Goal: Information Seeking & Learning: Learn about a topic

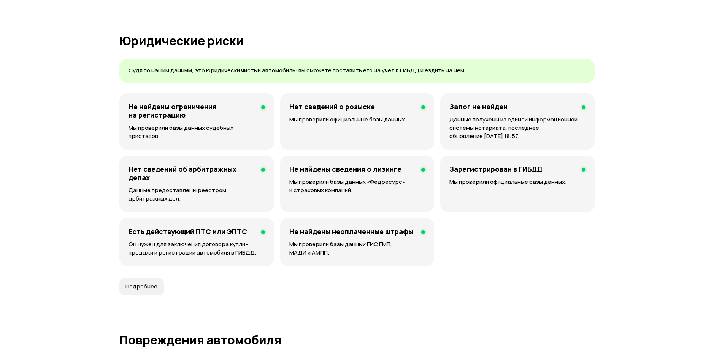
scroll to position [456, 0]
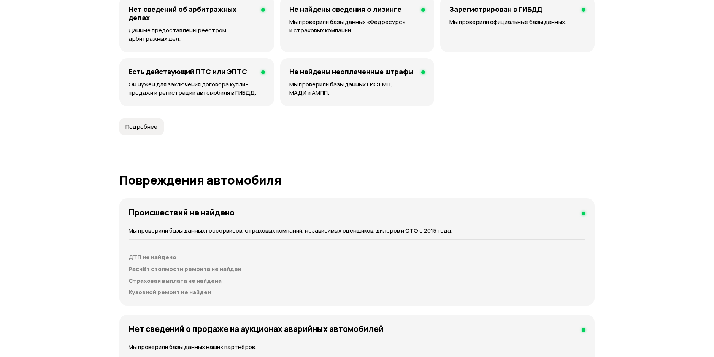
scroll to position [1334, 0]
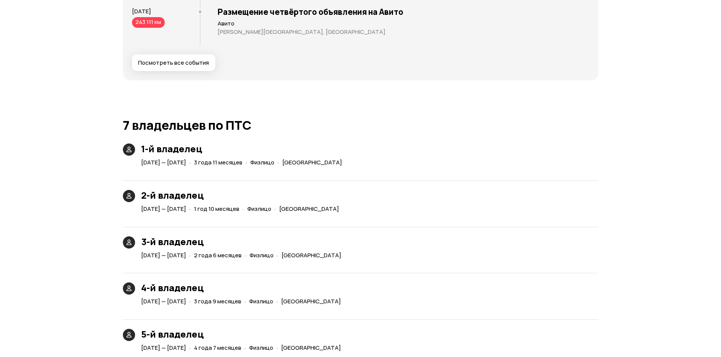
scroll to position [1600, 0]
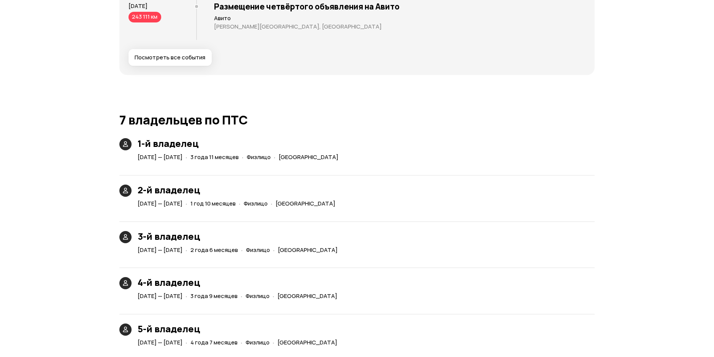
click at [185, 61] on span "Посмотреть все события" at bounding box center [170, 58] width 71 height 8
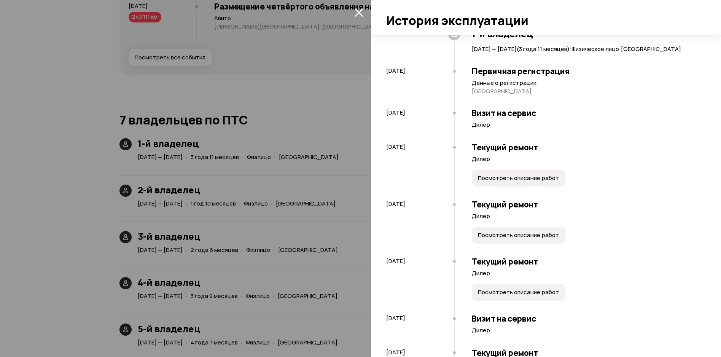
scroll to position [76, 0]
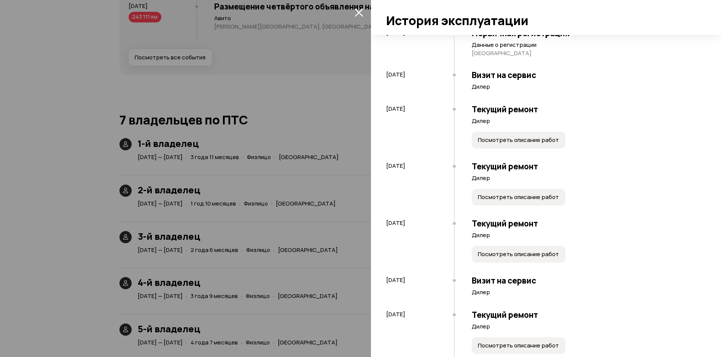
click at [482, 144] on span "Посмотреть описание работ" at bounding box center [518, 140] width 81 height 8
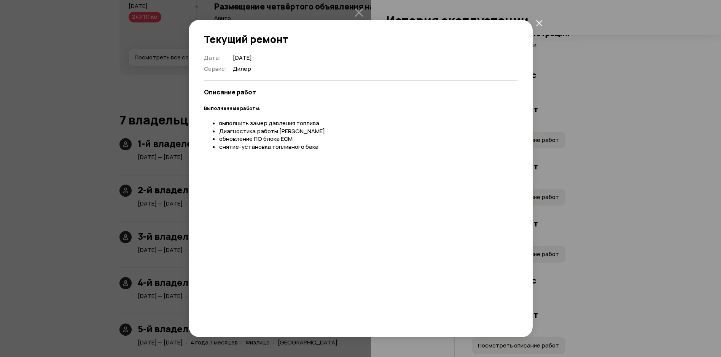
click at [541, 22] on icon "закрыть" at bounding box center [539, 23] width 6 height 6
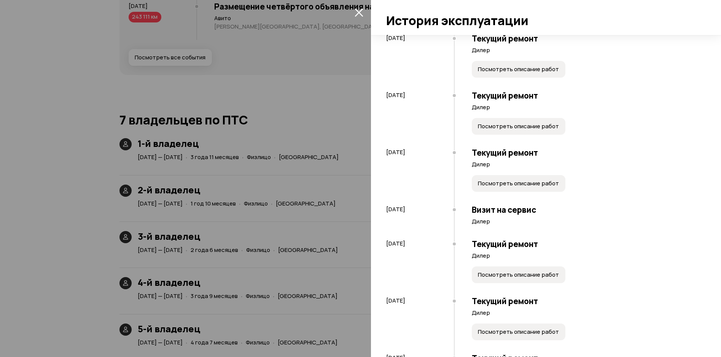
scroll to position [152, 0]
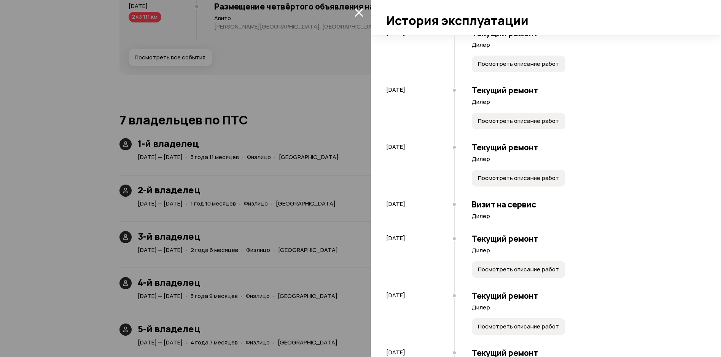
click at [478, 125] on span "Посмотреть описание работ" at bounding box center [518, 121] width 81 height 8
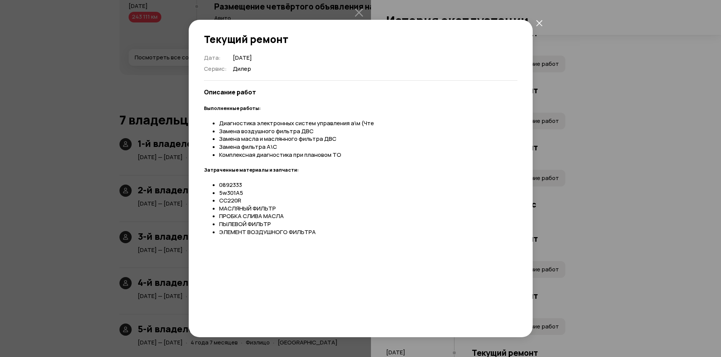
click at [539, 23] on icon "закрыть" at bounding box center [539, 23] width 6 height 6
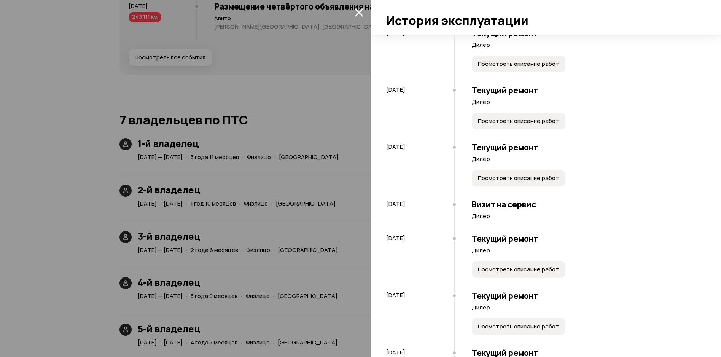
scroll to position [190, 0]
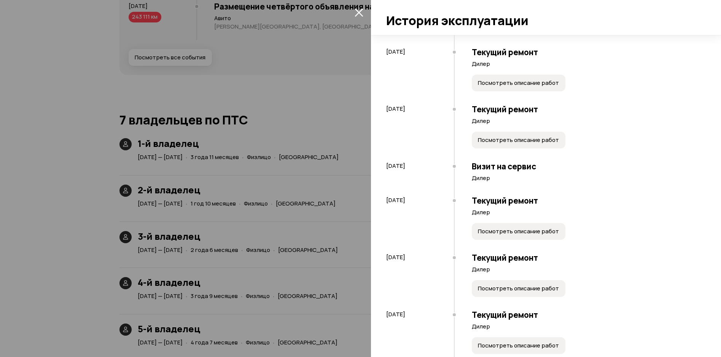
click at [478, 144] on span "Посмотреть описание работ" at bounding box center [518, 140] width 81 height 8
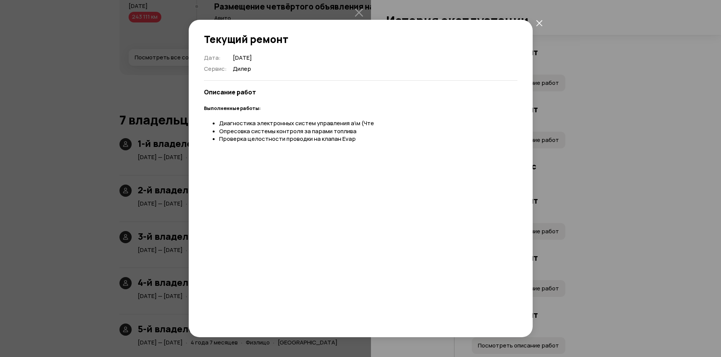
click at [540, 24] on icon "закрыть" at bounding box center [539, 23] width 6 height 6
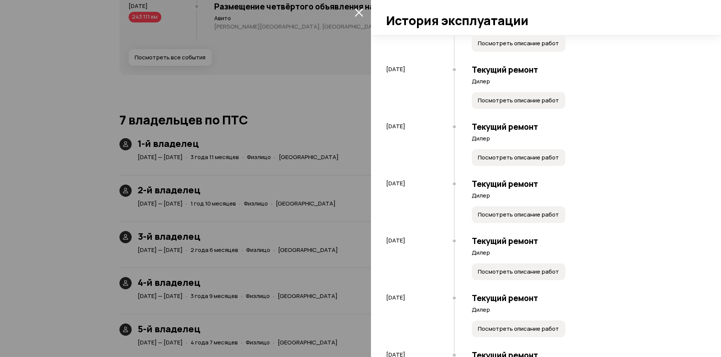
scroll to position [380, 0]
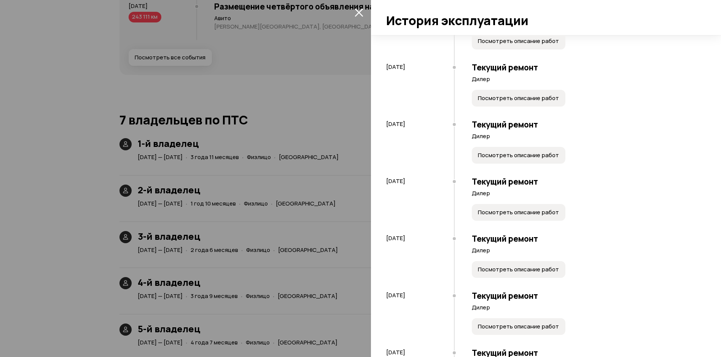
click at [478, 45] on span "Посмотреть описание работ" at bounding box center [518, 41] width 81 height 8
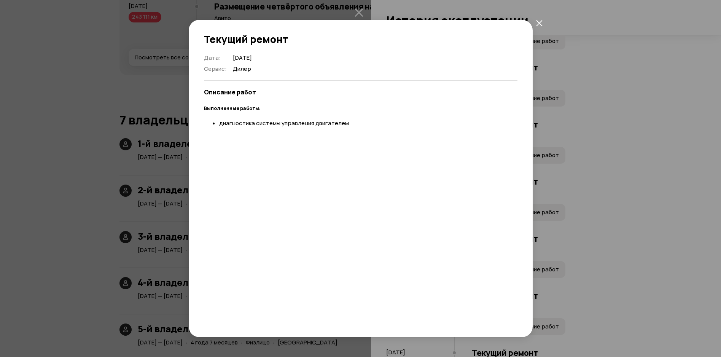
click at [539, 24] on icon "закрыть" at bounding box center [539, 23] width 6 height 6
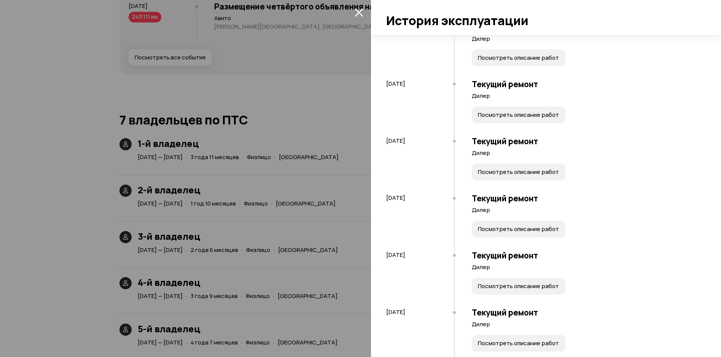
scroll to position [494, 0]
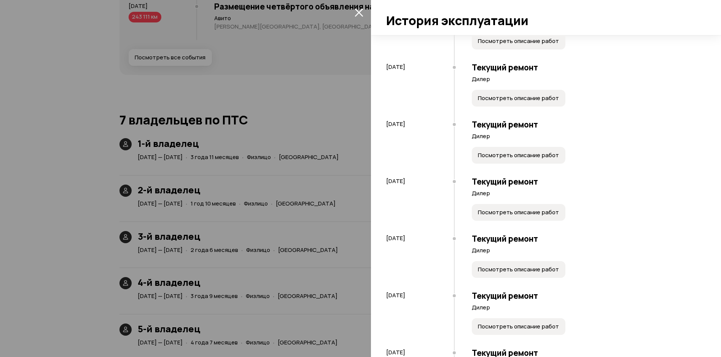
click at [482, 49] on button "Посмотреть описание работ" at bounding box center [519, 41] width 94 height 17
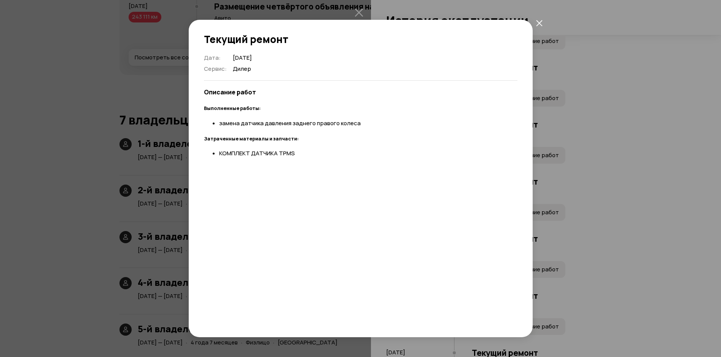
click at [538, 24] on icon "закрыть" at bounding box center [539, 23] width 6 height 6
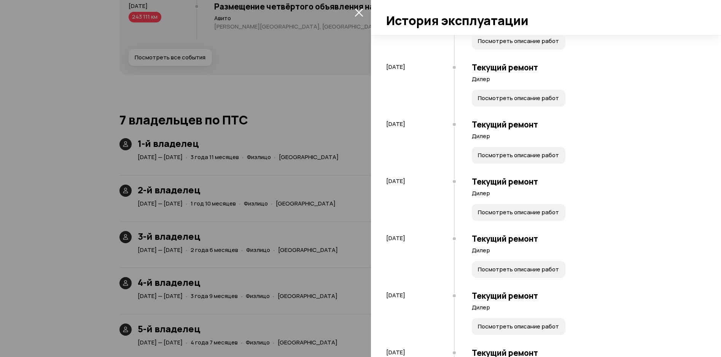
click at [482, 107] on button "Посмотреть описание работ" at bounding box center [519, 98] width 94 height 17
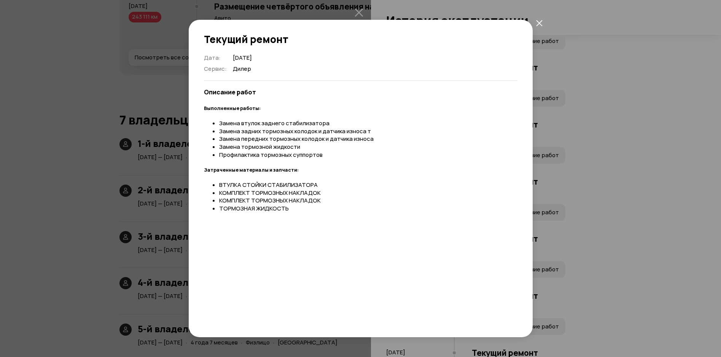
click at [540, 20] on icon "закрыть" at bounding box center [539, 23] width 6 height 6
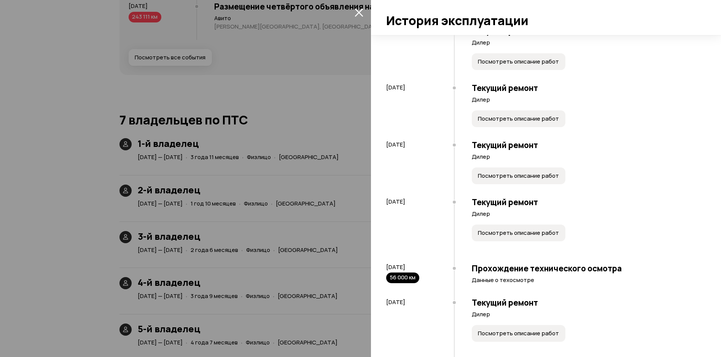
scroll to position [647, 0]
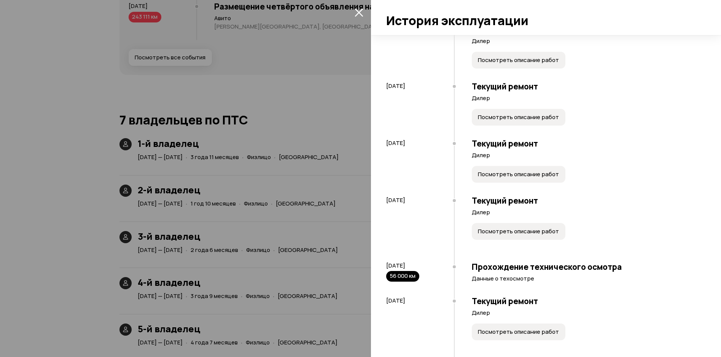
click at [478, 7] on span "Посмотреть описание работ" at bounding box center [518, 3] width 81 height 8
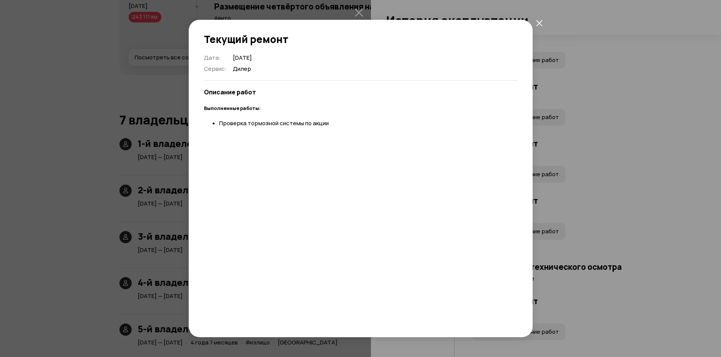
click at [540, 23] on icon "закрыть" at bounding box center [539, 23] width 6 height 6
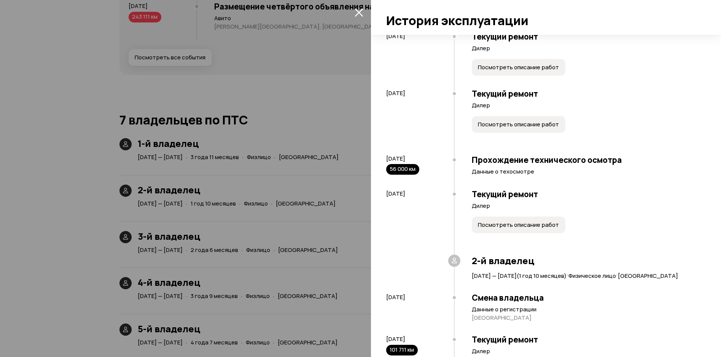
scroll to position [761, 0]
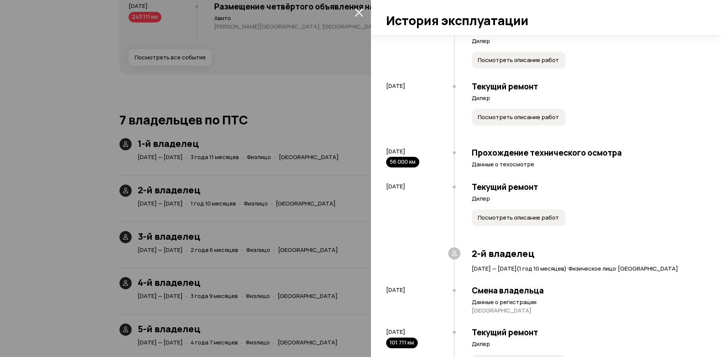
click at [478, 7] on span "Посмотреть описание работ" at bounding box center [518, 3] width 81 height 8
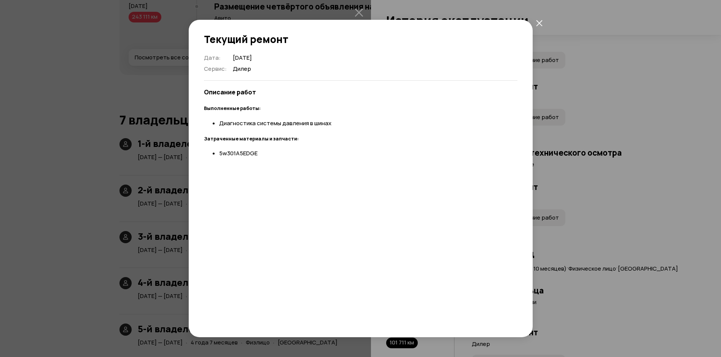
click at [537, 24] on icon "закрыть" at bounding box center [539, 23] width 6 height 6
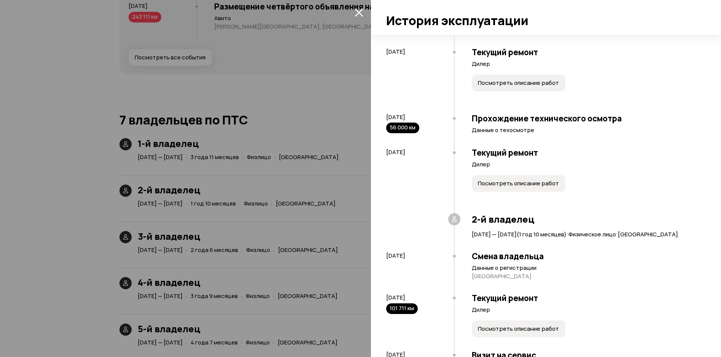
scroll to position [875, 0]
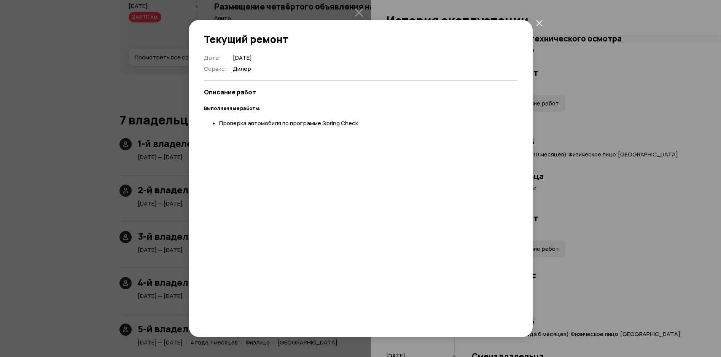
click at [536, 23] on icon "закрыть" at bounding box center [539, 23] width 6 height 6
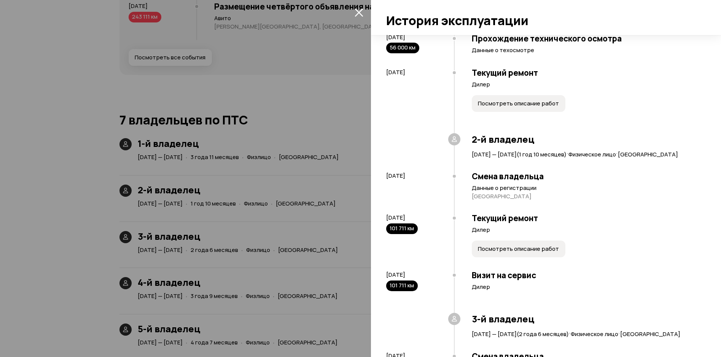
click at [478, 7] on span "Посмотреть описание работ" at bounding box center [518, 3] width 81 height 8
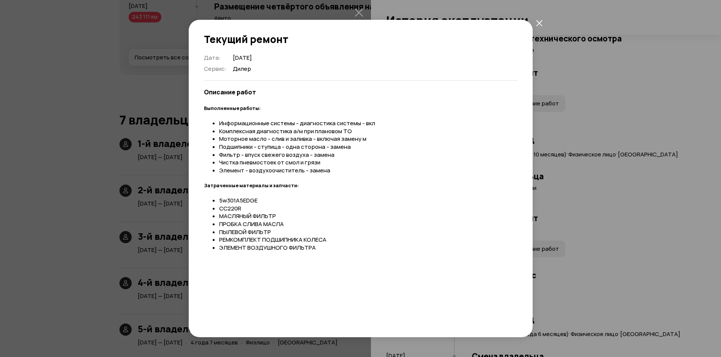
click at [540, 21] on icon "закрыть" at bounding box center [539, 23] width 6 height 6
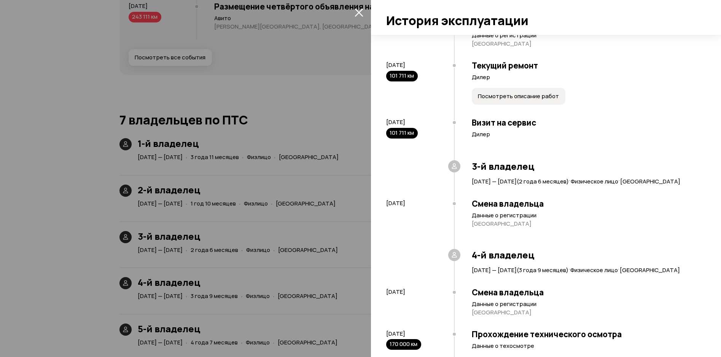
scroll to position [1065, 0]
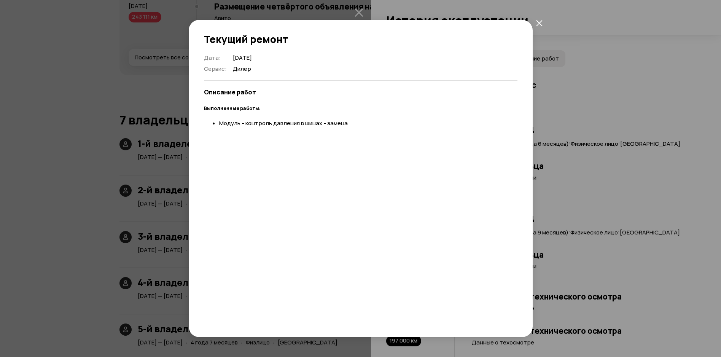
click at [538, 23] on icon "закрыть" at bounding box center [539, 23] width 6 height 6
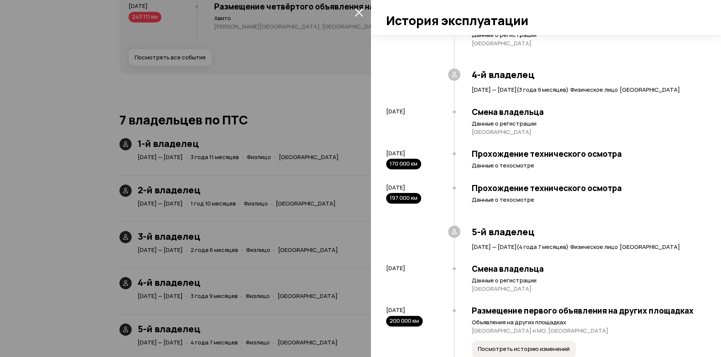
scroll to position [1217, 0]
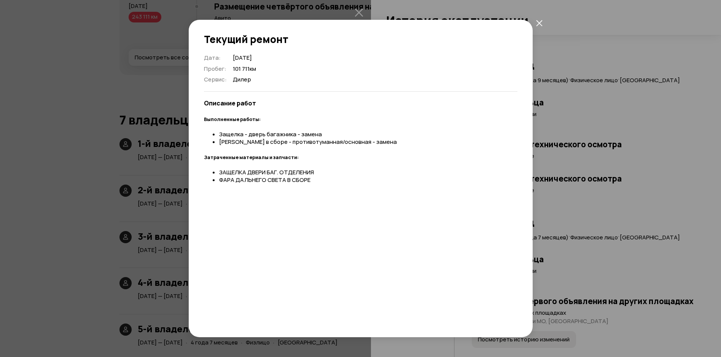
click at [539, 20] on icon "закрыть" at bounding box center [539, 23] width 6 height 6
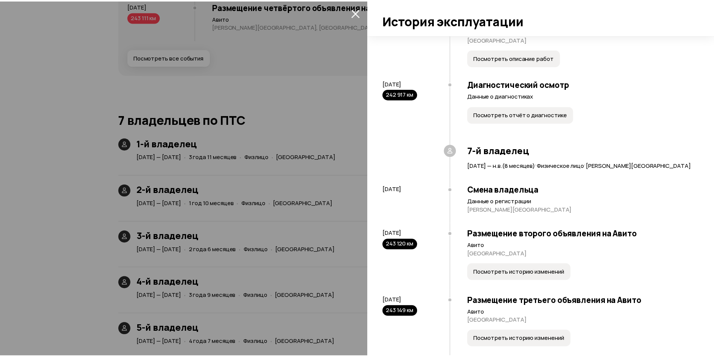
scroll to position [1864, 0]
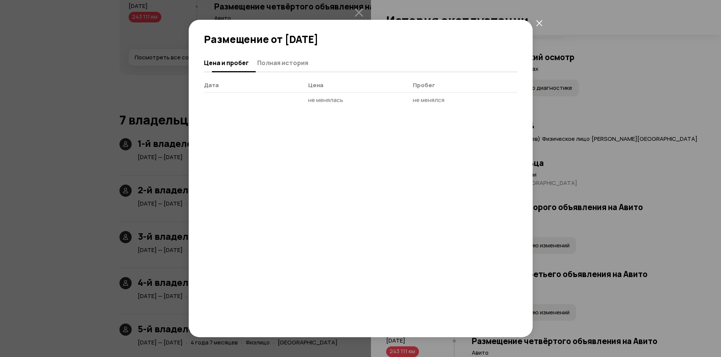
click at [294, 64] on span "Полная история" at bounding box center [282, 63] width 51 height 8
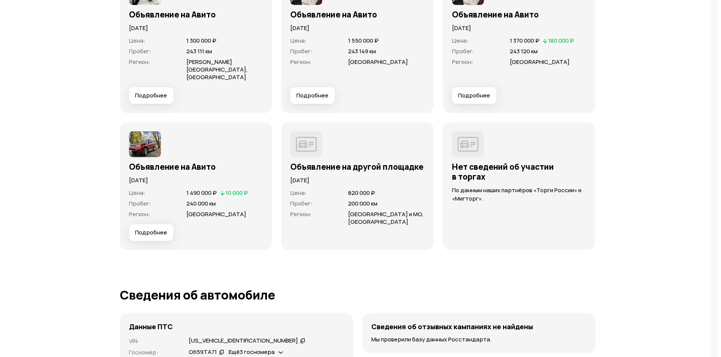
scroll to position [2208, 0]
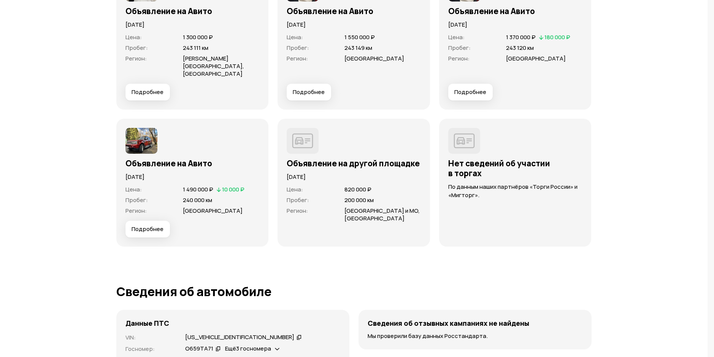
click at [164, 225] on span "Подробнее" at bounding box center [148, 229] width 32 height 8
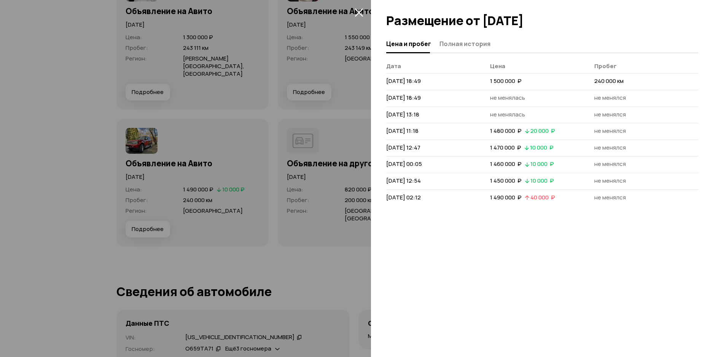
click at [325, 257] on div at bounding box center [360, 178] width 721 height 357
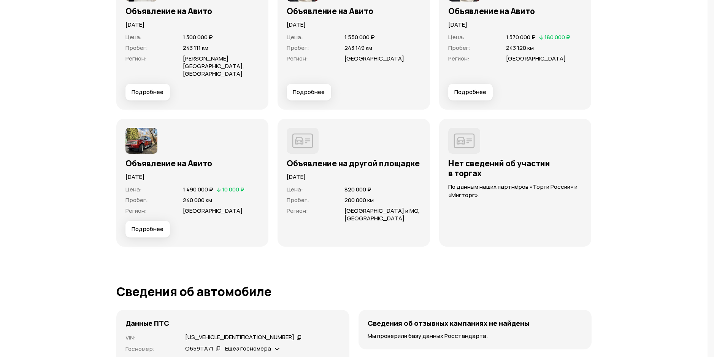
click at [260, 154] on div "Объявление на Авито" at bounding box center [193, 161] width 134 height 14
click at [148, 196] on span "Пробег :" at bounding box center [137, 200] width 22 height 8
click at [164, 225] on span "Подробнее" at bounding box center [148, 229] width 32 height 8
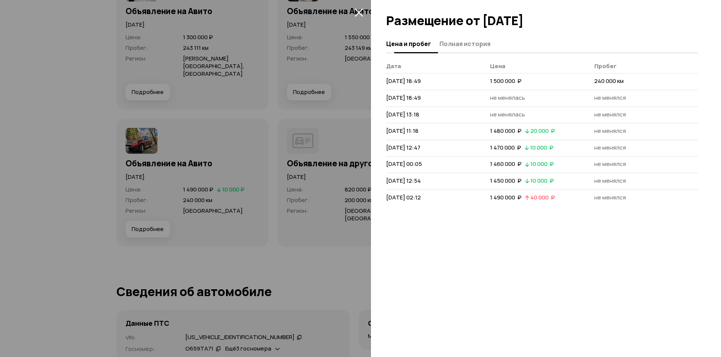
click at [465, 43] on span "Полная история" at bounding box center [464, 44] width 51 height 8
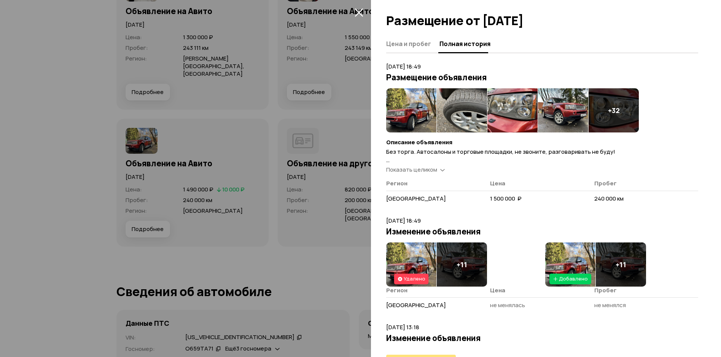
click at [424, 168] on span "Показать целиком" at bounding box center [411, 169] width 51 height 8
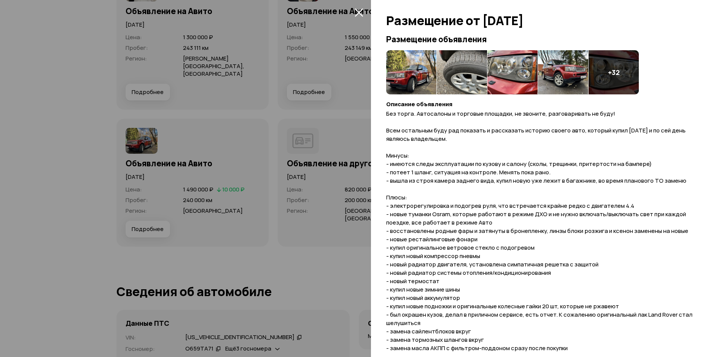
scroll to position [0, 0]
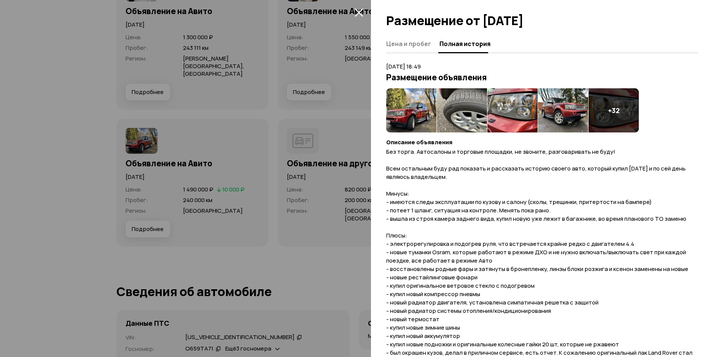
click at [358, 12] on icon "закрыть" at bounding box center [359, 12] width 8 height 8
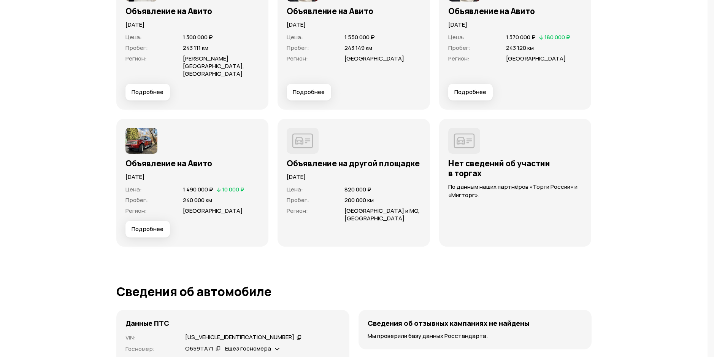
click at [448, 100] on button "Подробнее" at bounding box center [470, 92] width 45 height 17
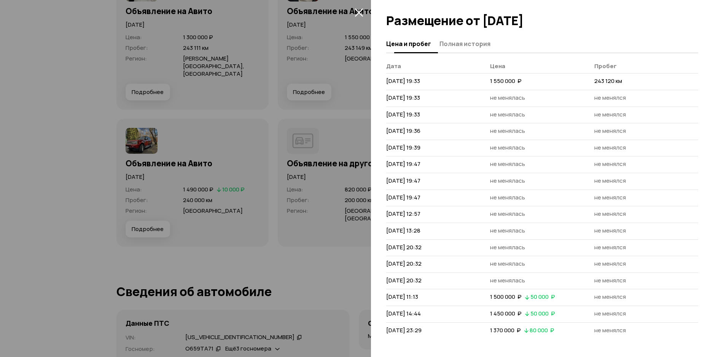
click at [471, 44] on span "Полная история" at bounding box center [464, 44] width 51 height 8
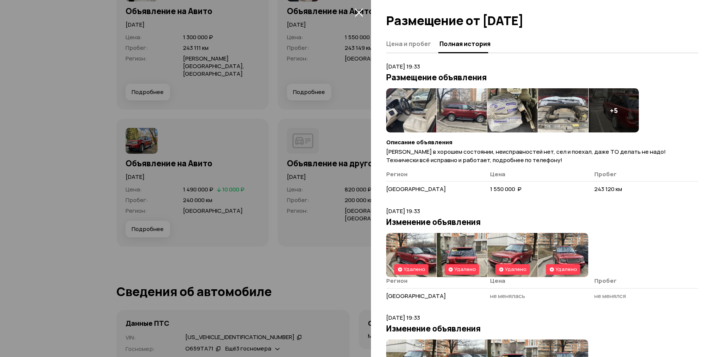
click at [429, 114] on img at bounding box center [411, 110] width 50 height 44
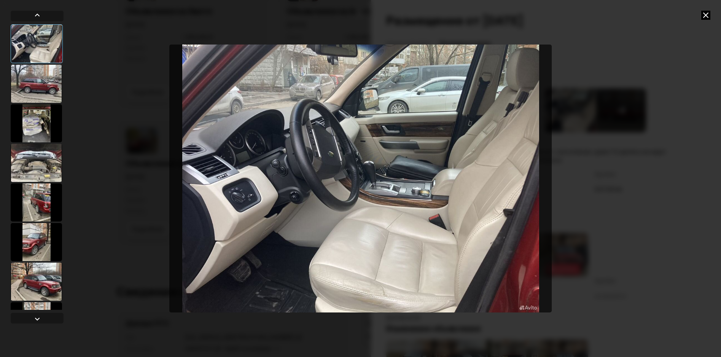
click at [38, 87] on div at bounding box center [36, 84] width 51 height 38
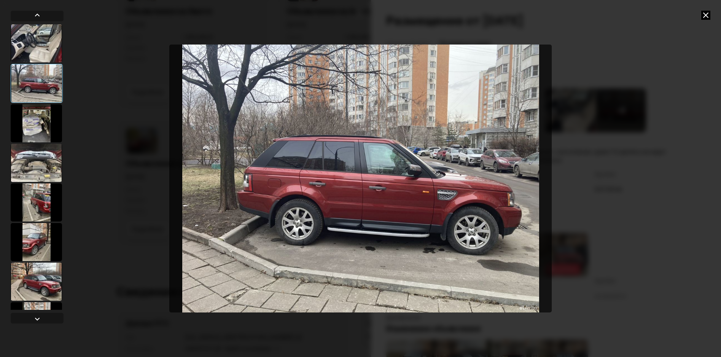
click at [42, 117] on div at bounding box center [36, 123] width 51 height 38
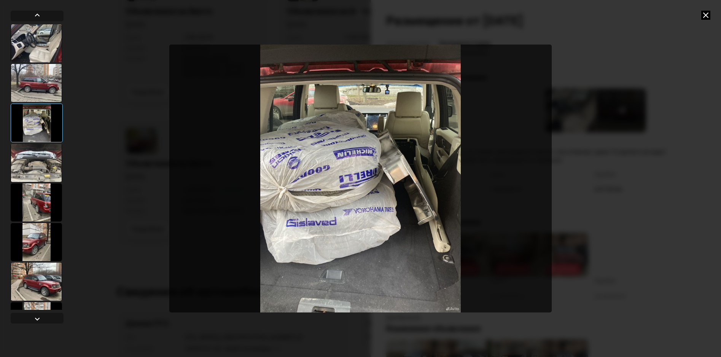
click at [46, 167] on div at bounding box center [36, 163] width 51 height 38
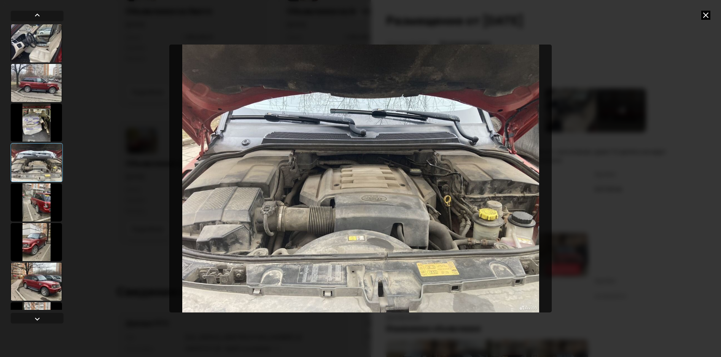
click at [46, 196] on div at bounding box center [36, 202] width 51 height 38
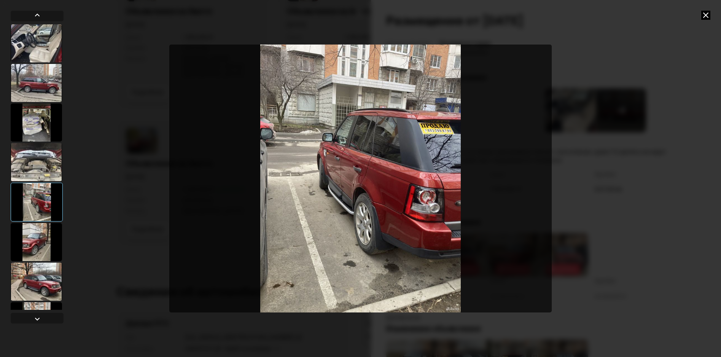
click at [39, 234] on div at bounding box center [36, 242] width 51 height 38
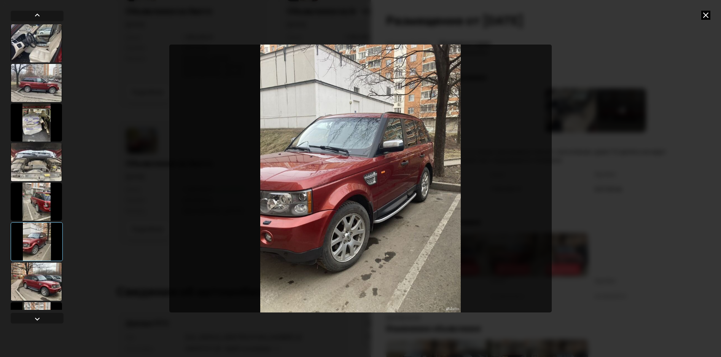
click at [44, 279] on div at bounding box center [36, 281] width 51 height 38
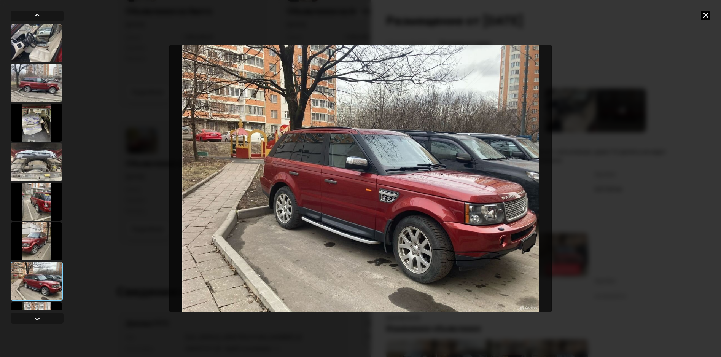
click at [46, 304] on div at bounding box center [36, 321] width 51 height 38
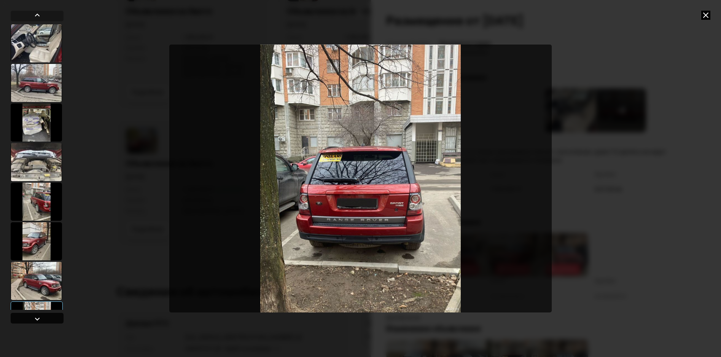
click at [39, 318] on div at bounding box center [37, 318] width 9 height 9
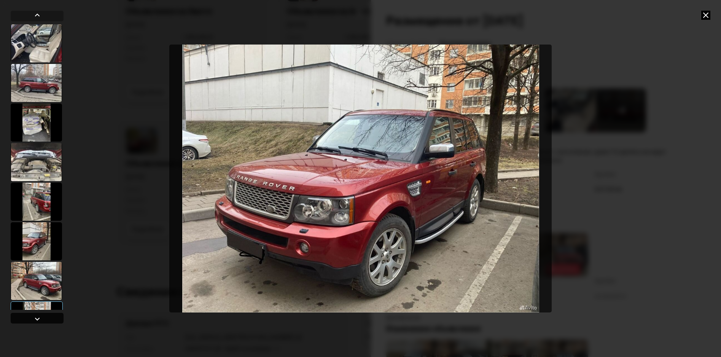
scroll to position [111, 0]
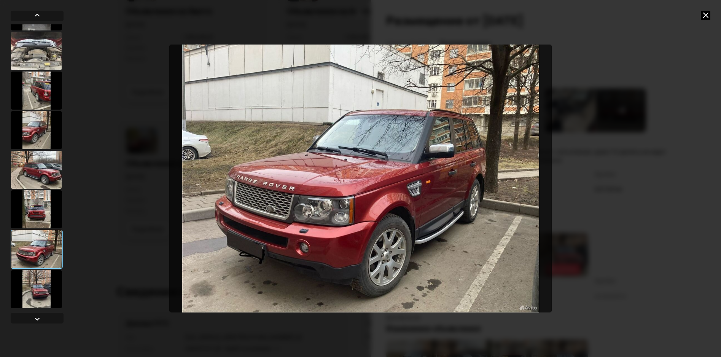
click at [38, 250] on div at bounding box center [37, 249] width 52 height 39
click at [41, 283] on div at bounding box center [36, 289] width 51 height 38
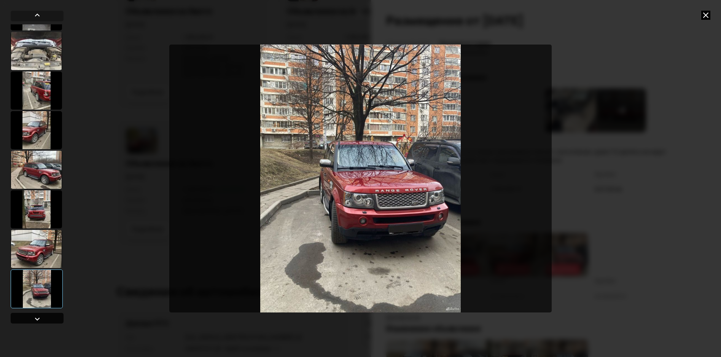
click at [34, 318] on div at bounding box center [37, 318] width 9 height 9
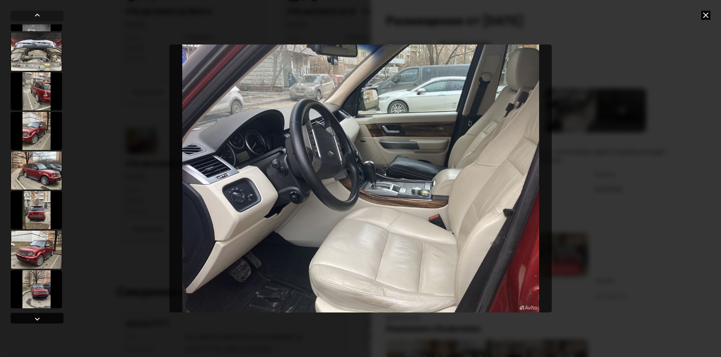
click at [34, 318] on div at bounding box center [37, 318] width 9 height 9
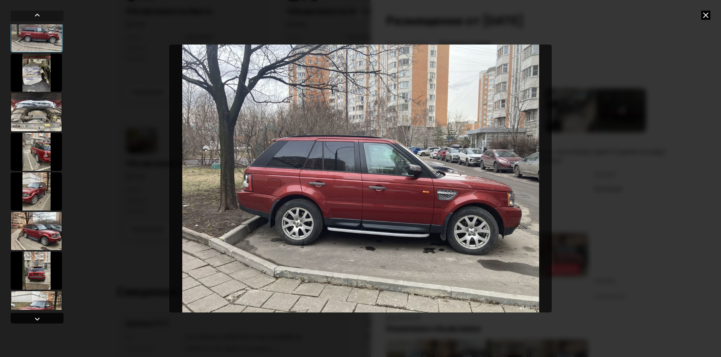
scroll to position [50, 0]
click at [36, 305] on div at bounding box center [36, 311] width 51 height 38
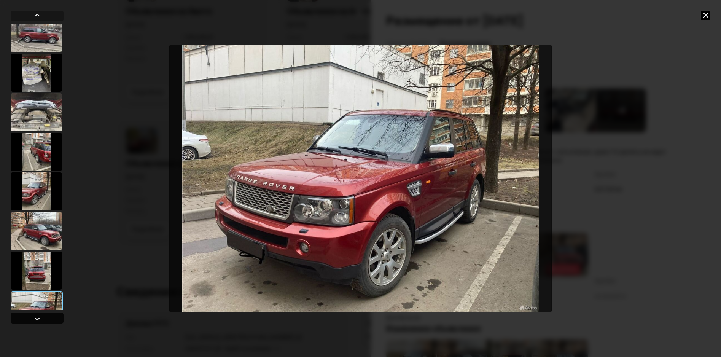
click at [37, 319] on div at bounding box center [37, 318] width 9 height 9
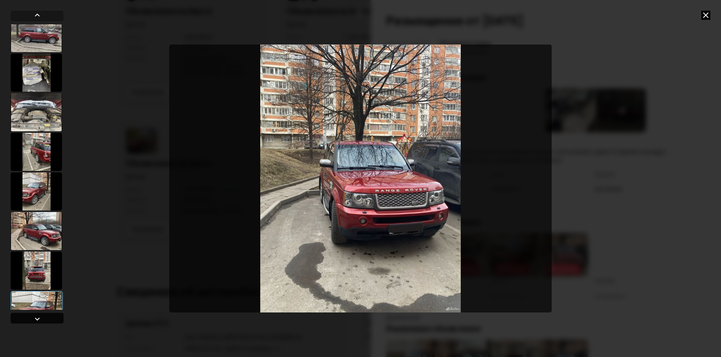
scroll to position [111, 0]
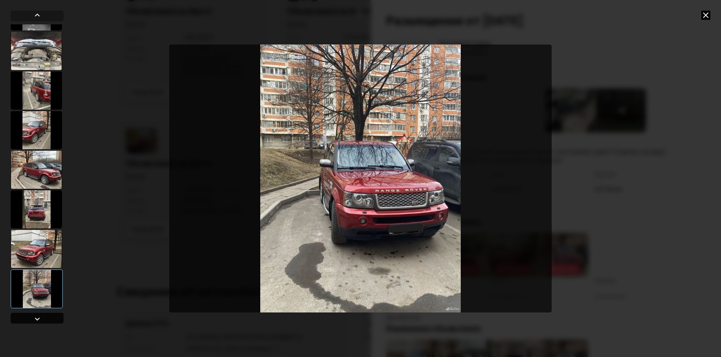
click at [37, 319] on div at bounding box center [37, 318] width 9 height 9
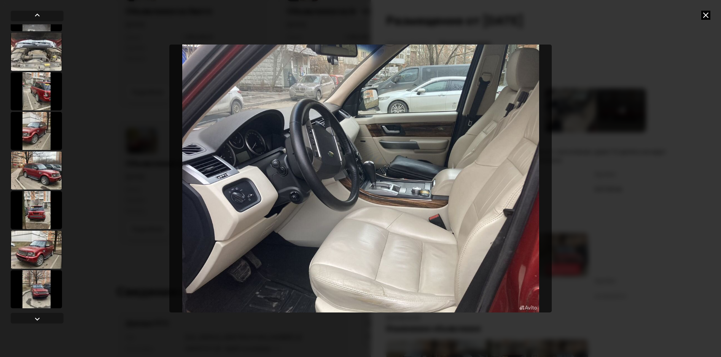
click at [705, 14] on icon at bounding box center [705, 15] width 9 height 9
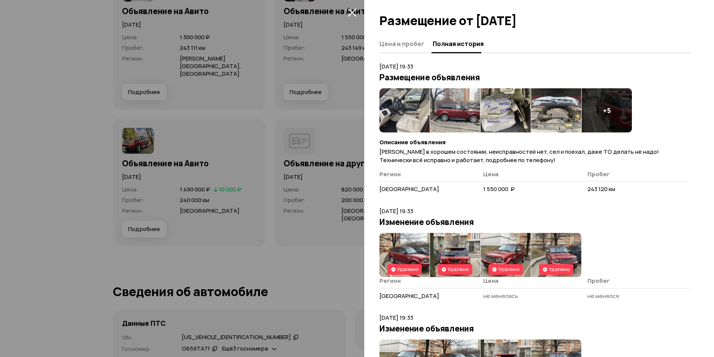
click at [349, 11] on icon "закрыть" at bounding box center [352, 12] width 9 height 9
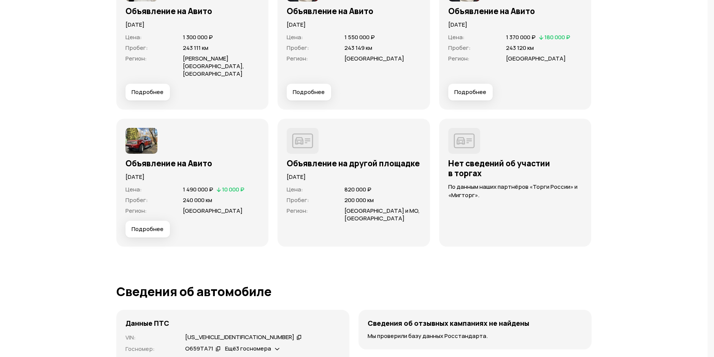
click at [293, 96] on span "Подробнее" at bounding box center [309, 92] width 32 height 8
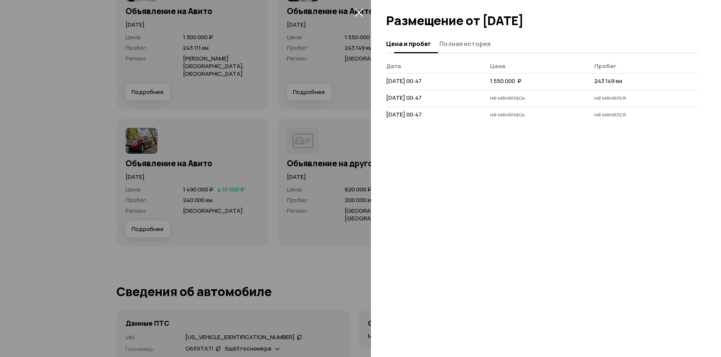
click at [469, 38] on button "Полная история" at bounding box center [463, 43] width 53 height 15
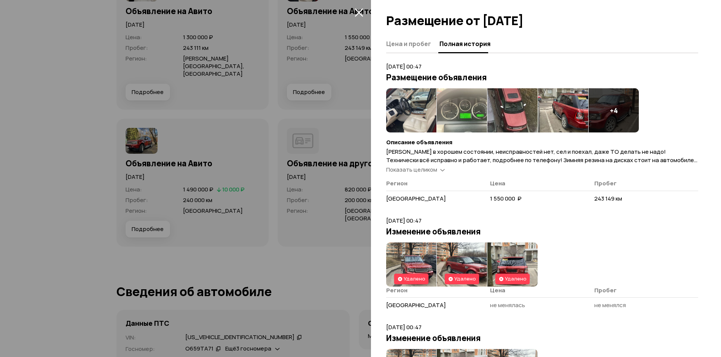
click at [412, 104] on img at bounding box center [411, 110] width 50 height 44
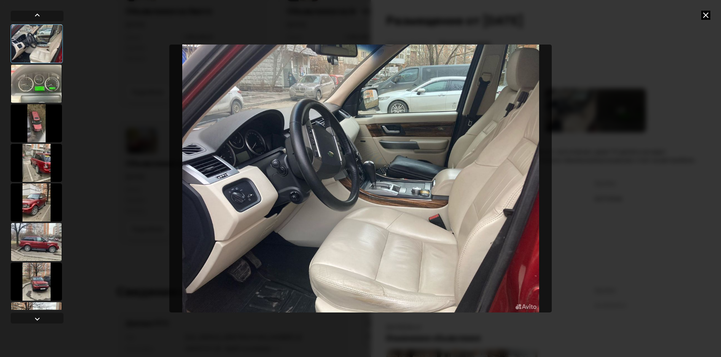
click at [33, 84] on div at bounding box center [36, 84] width 51 height 38
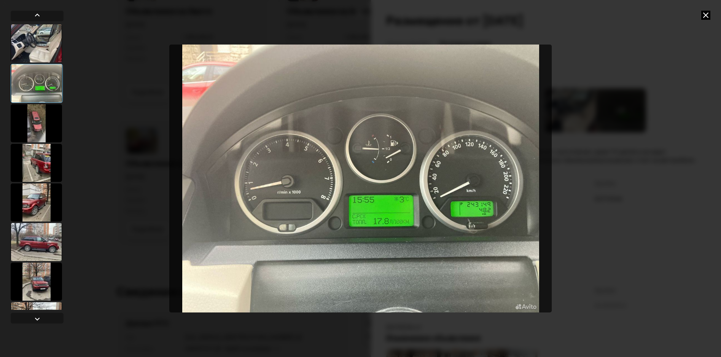
click at [41, 127] on div at bounding box center [36, 123] width 51 height 38
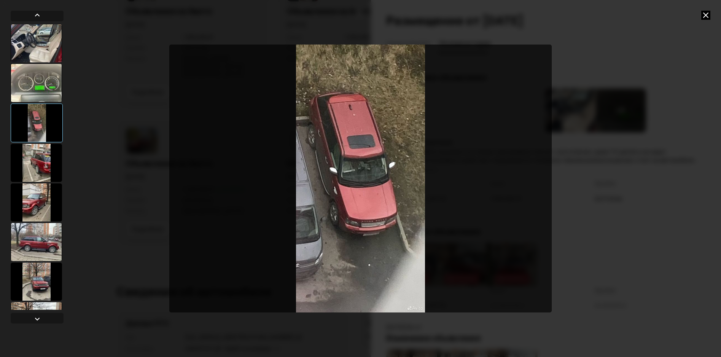
click at [35, 161] on div at bounding box center [36, 163] width 51 height 38
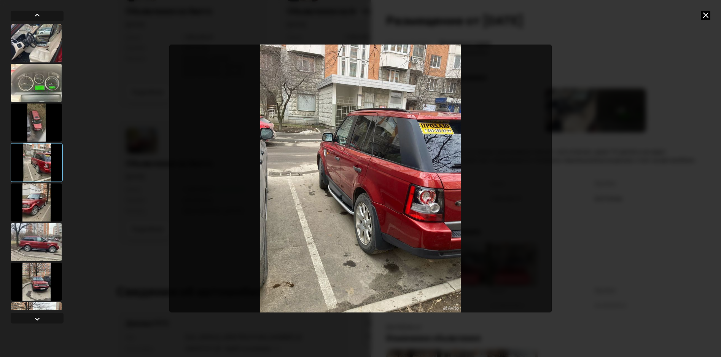
click at [39, 205] on div at bounding box center [36, 202] width 51 height 38
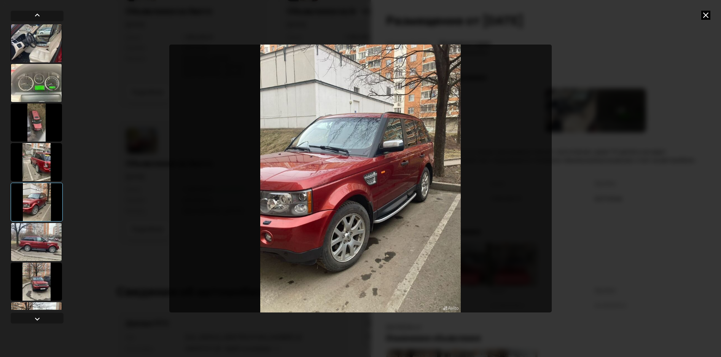
click at [40, 239] on div at bounding box center [36, 242] width 51 height 38
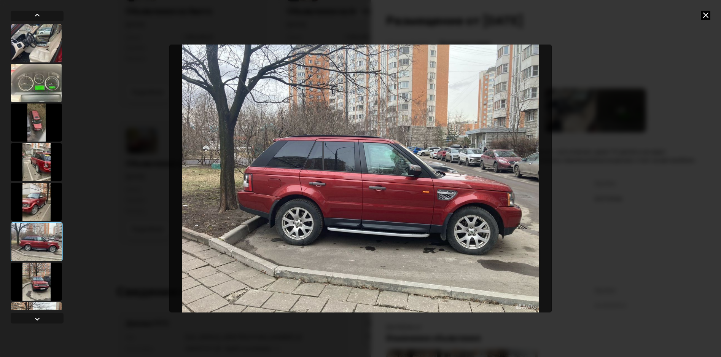
click at [46, 272] on div at bounding box center [36, 281] width 51 height 38
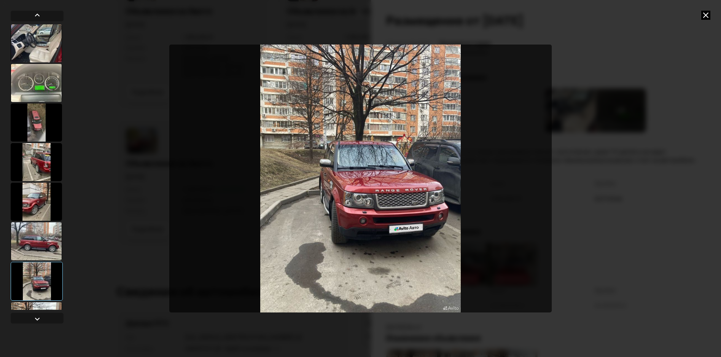
click at [46, 305] on div at bounding box center [36, 321] width 51 height 38
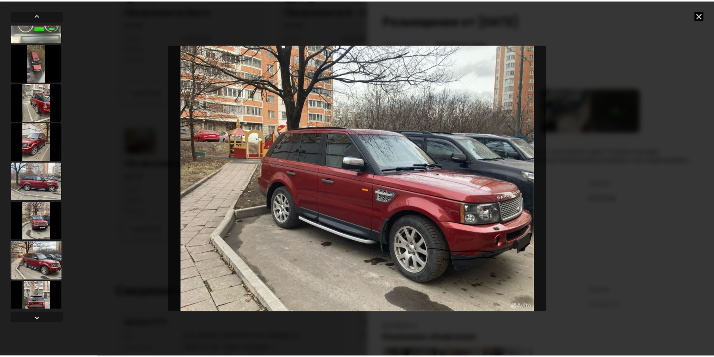
scroll to position [72, 0]
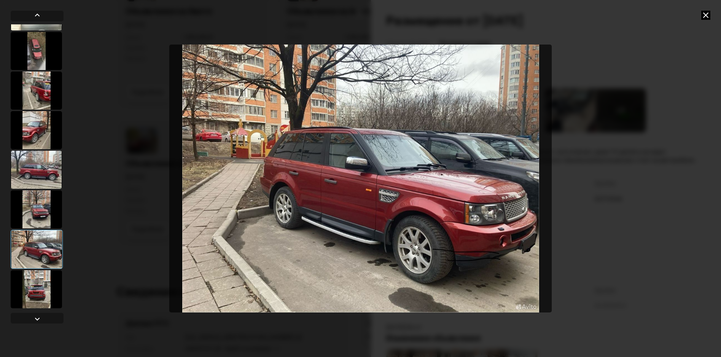
click at [41, 287] on div at bounding box center [36, 289] width 51 height 38
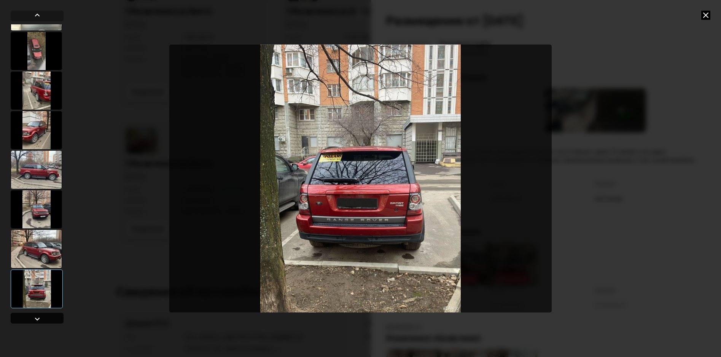
click at [37, 317] on div at bounding box center [37, 318] width 9 height 9
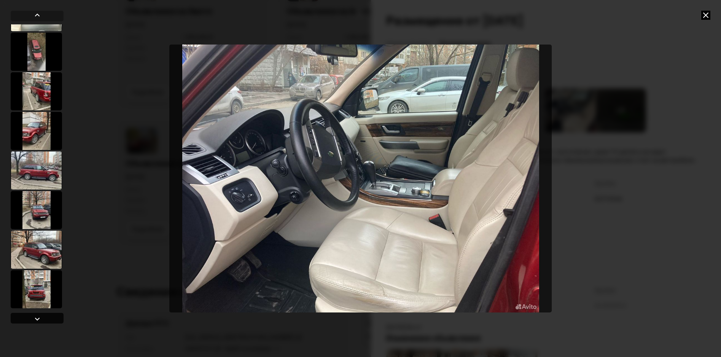
click at [40, 320] on div at bounding box center [37, 318] width 9 height 9
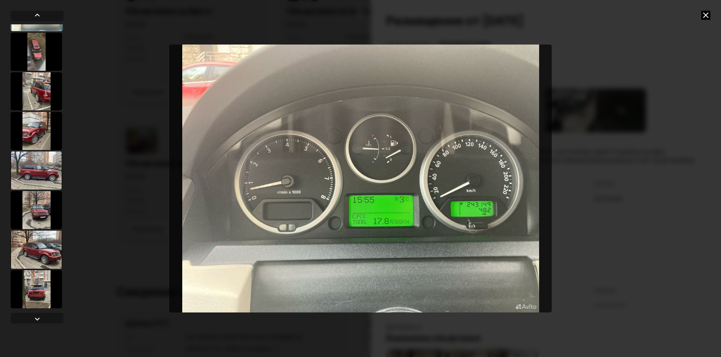
click at [707, 15] on icon at bounding box center [705, 15] width 9 height 9
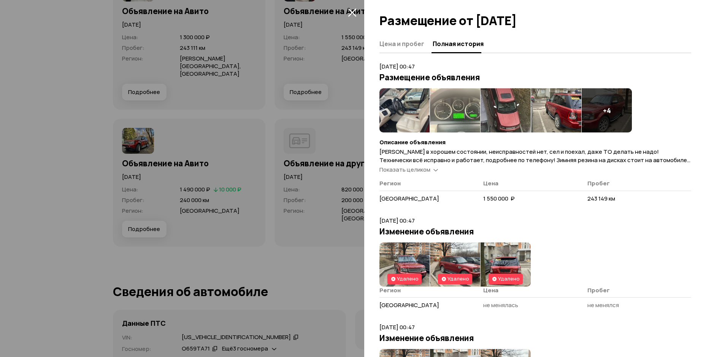
click at [410, 277] on img at bounding box center [405, 264] width 50 height 44
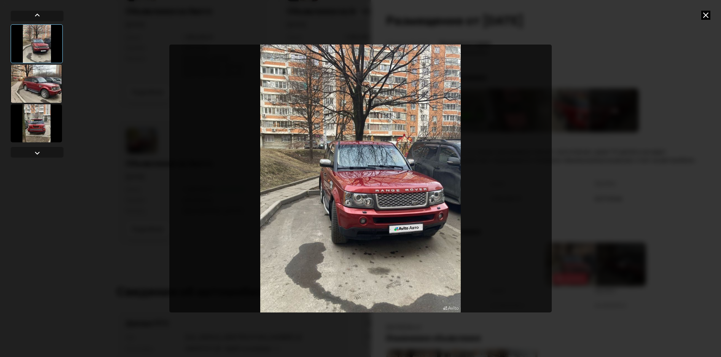
click at [42, 82] on div at bounding box center [36, 84] width 51 height 38
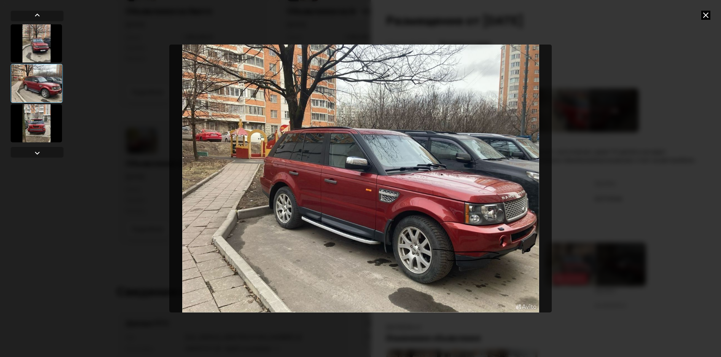
click at [47, 124] on div at bounding box center [36, 123] width 51 height 38
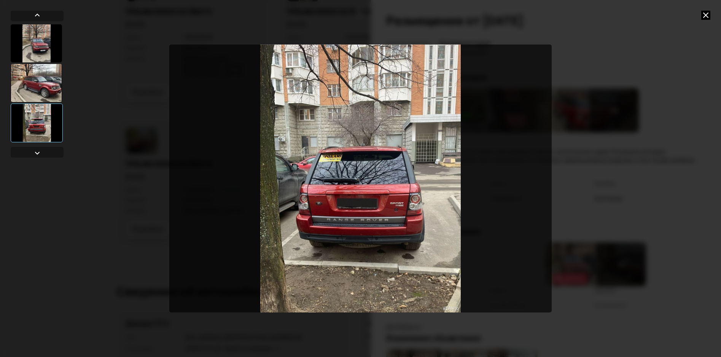
click at [704, 16] on icon at bounding box center [705, 15] width 9 height 9
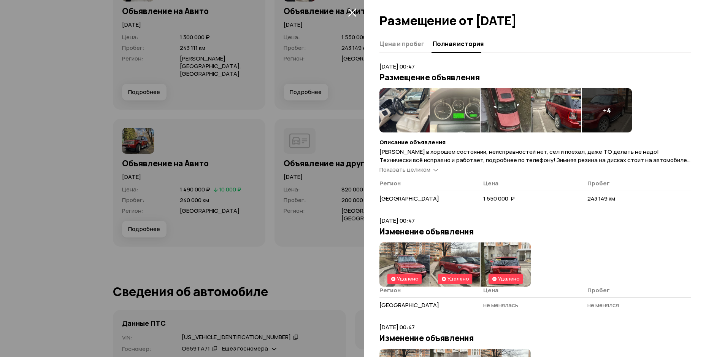
click at [335, 34] on div at bounding box center [357, 178] width 714 height 357
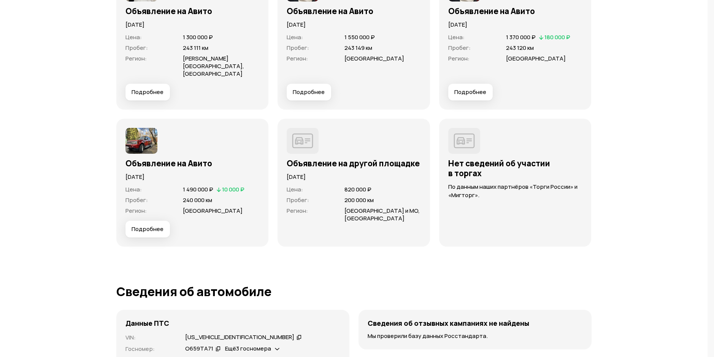
click at [142, 96] on span "Подробнее" at bounding box center [148, 92] width 32 height 8
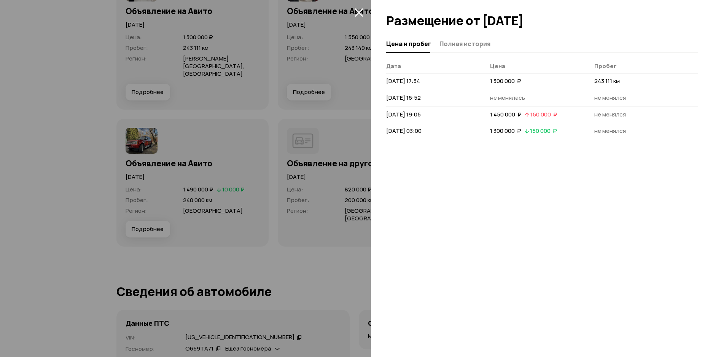
click at [359, 11] on icon "закрыть" at bounding box center [359, 12] width 9 height 9
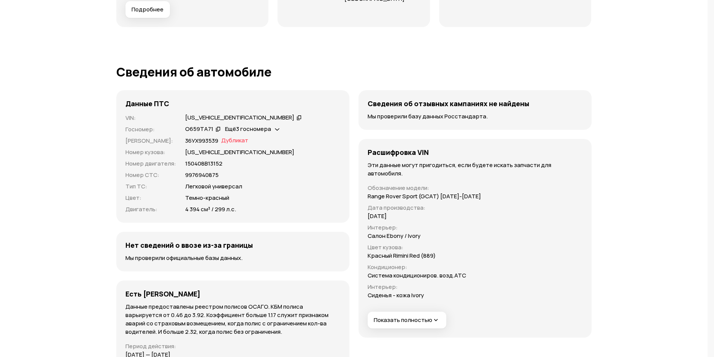
scroll to position [2437, 0]
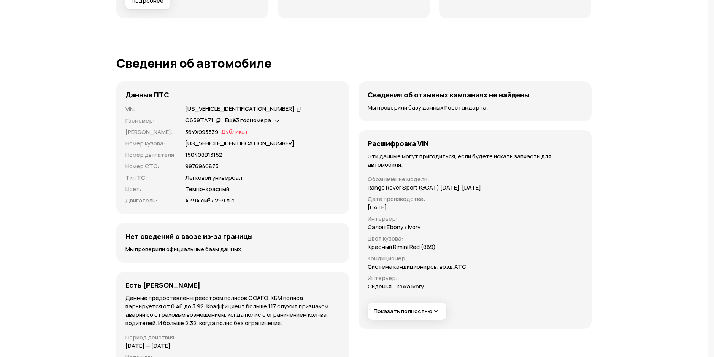
click at [390, 307] on span "Показать полностью" at bounding box center [407, 311] width 66 height 8
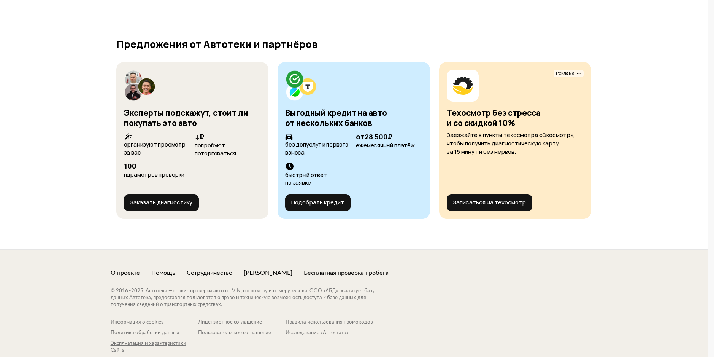
scroll to position [2931, 0]
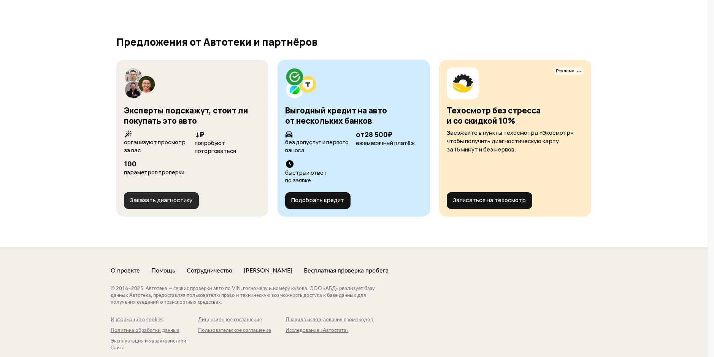
click at [173, 192] on button "Заказать диагностику" at bounding box center [161, 200] width 75 height 17
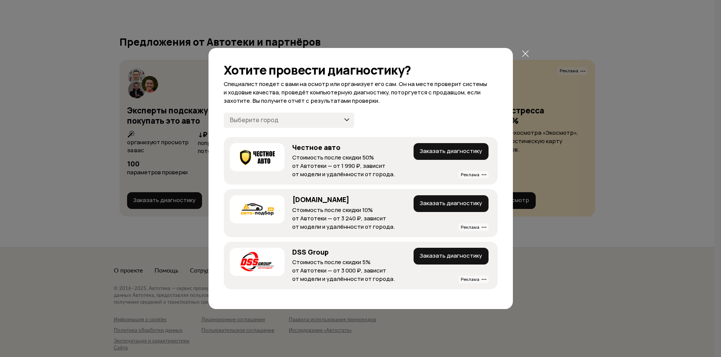
click at [333, 122] on select "[GEOGRAPHIC_DATA] и область [GEOGRAPHIC_DATA] и область [GEOGRAPHIC_DATA] [GEOG…" at bounding box center [289, 120] width 130 height 15
select select "[GEOGRAPHIC_DATA] и область"
click at [224, 113] on select "[GEOGRAPHIC_DATA] и область [GEOGRAPHIC_DATA] и область [GEOGRAPHIC_DATA] [GEOG…" at bounding box center [289, 120] width 130 height 15
click at [466, 149] on button "Заказать диагностику" at bounding box center [450, 151] width 75 height 17
click at [523, 54] on icon at bounding box center [525, 53] width 9 height 9
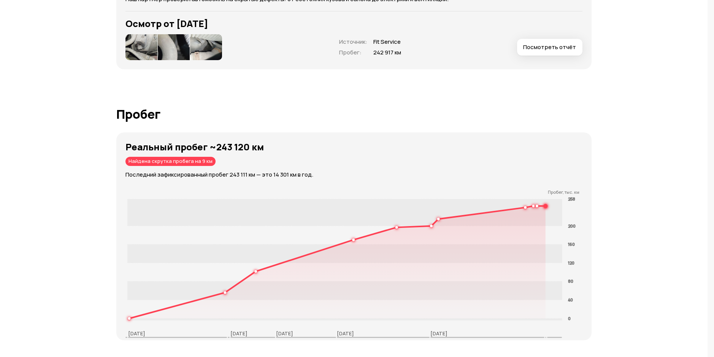
scroll to position [1029, 0]
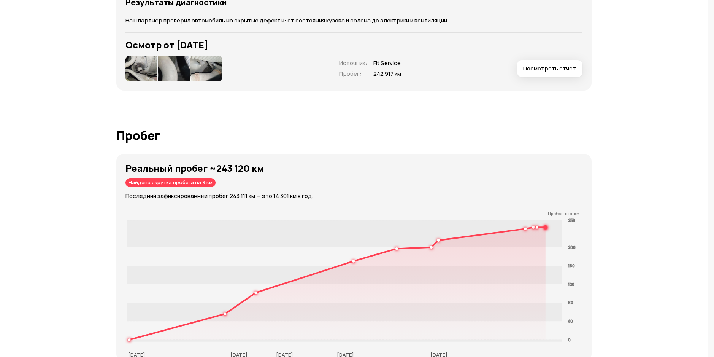
click at [523, 72] on span "Посмотреть отчёт" at bounding box center [549, 69] width 53 height 8
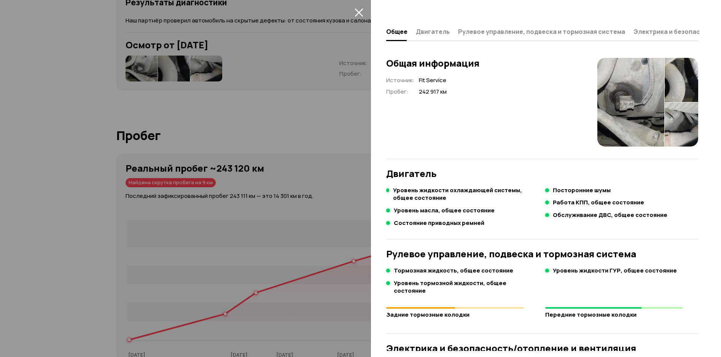
click at [282, 232] on div at bounding box center [360, 178] width 721 height 357
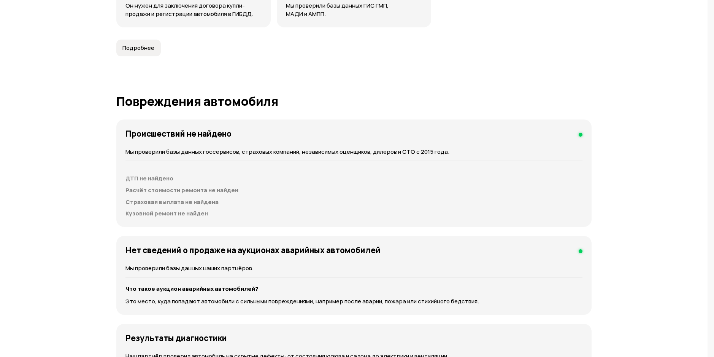
scroll to position [687, 0]
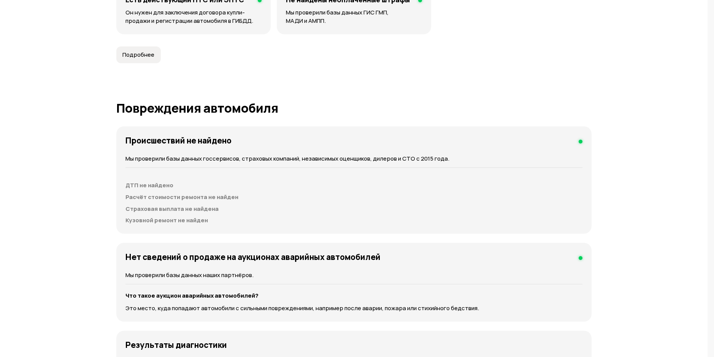
click at [154, 59] on span "Подробнее" at bounding box center [138, 55] width 32 height 8
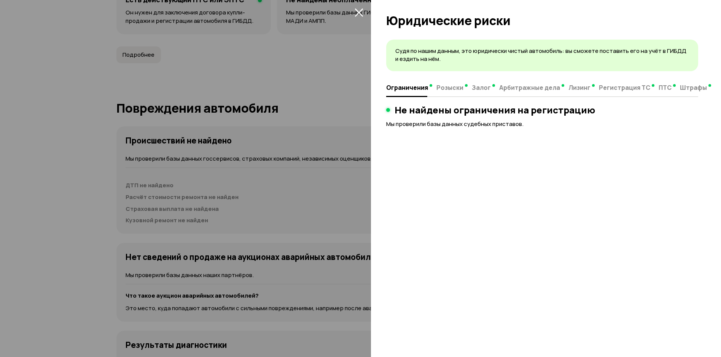
click at [285, 202] on div at bounding box center [360, 178] width 721 height 357
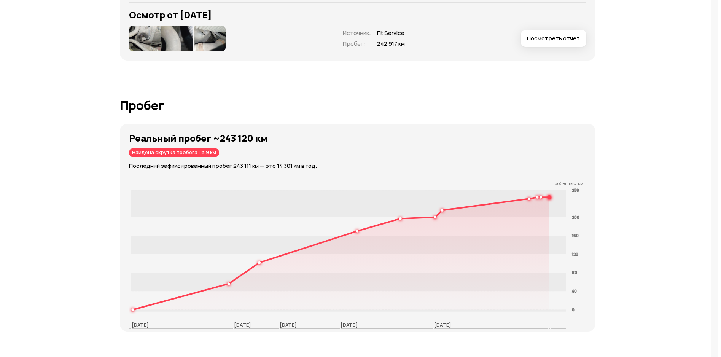
scroll to position [1067, 0]
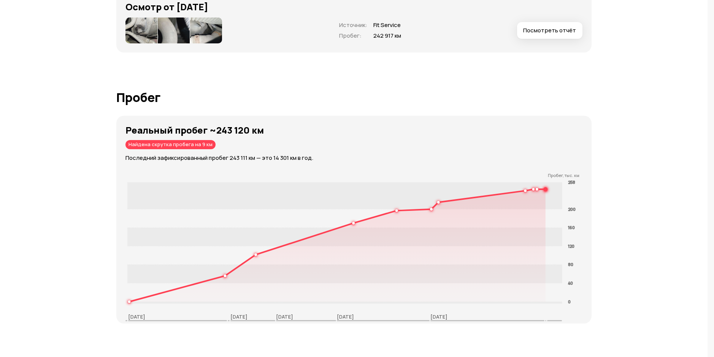
click at [523, 34] on span "Посмотреть отчёт" at bounding box center [549, 31] width 53 height 8
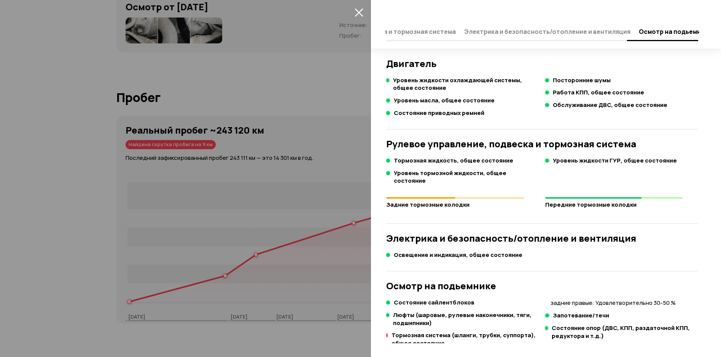
scroll to position [0, 0]
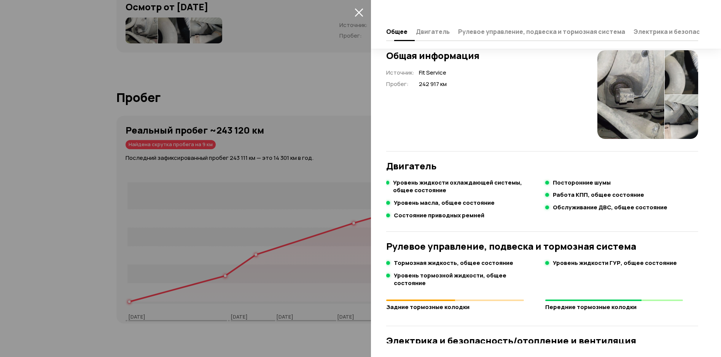
click at [431, 31] on span "Двигатель" at bounding box center [433, 32] width 34 height 8
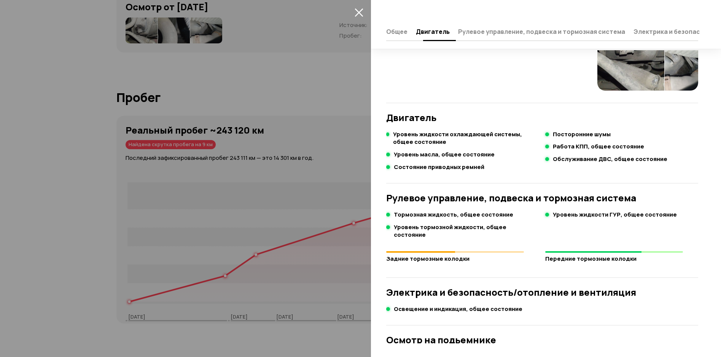
click at [464, 29] on span "Рулевое управление, подвеска и тормозная система" at bounding box center [541, 32] width 167 height 8
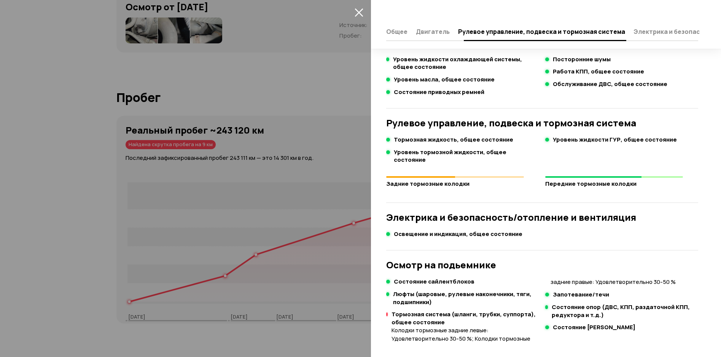
click at [646, 30] on span "Электрика и безопасность/отопление и вентиляция" at bounding box center [716, 32] width 166 height 8
click at [409, 34] on span "Рулевое управление, подвеска и тормозная система" at bounding box center [372, 32] width 167 height 8
click at [394, 30] on span "Общее" at bounding box center [396, 32] width 21 height 8
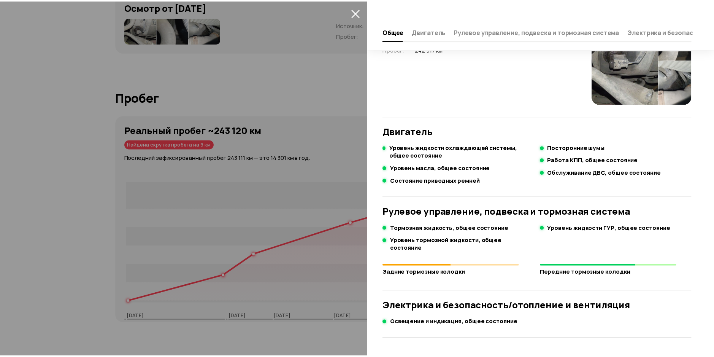
scroll to position [0, 0]
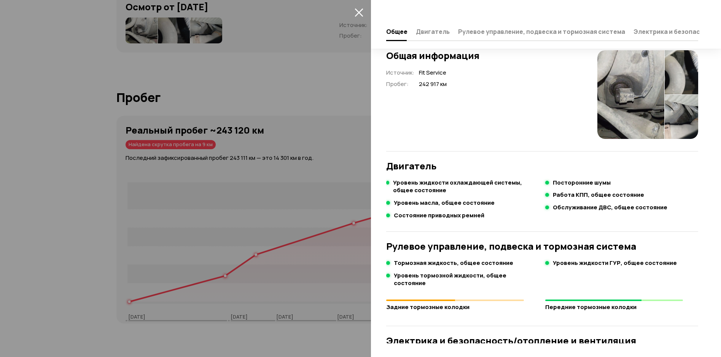
click at [597, 79] on img at bounding box center [630, 94] width 67 height 89
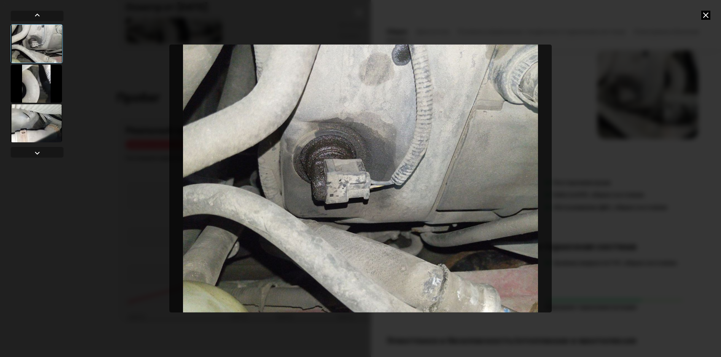
click at [44, 83] on div at bounding box center [36, 84] width 51 height 38
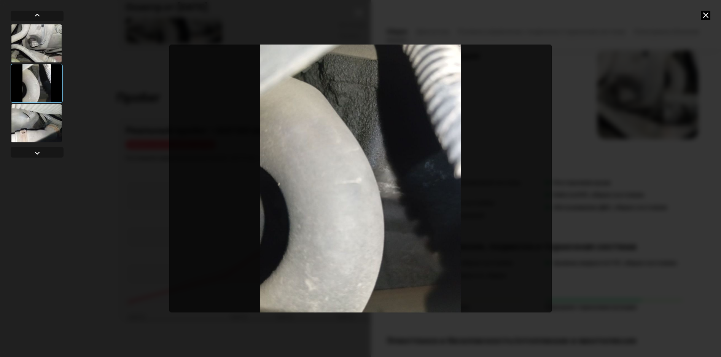
click at [32, 123] on div at bounding box center [36, 123] width 51 height 38
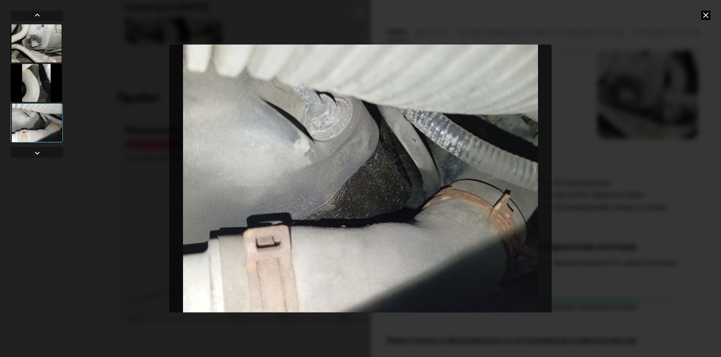
click at [704, 14] on icon at bounding box center [705, 15] width 9 height 9
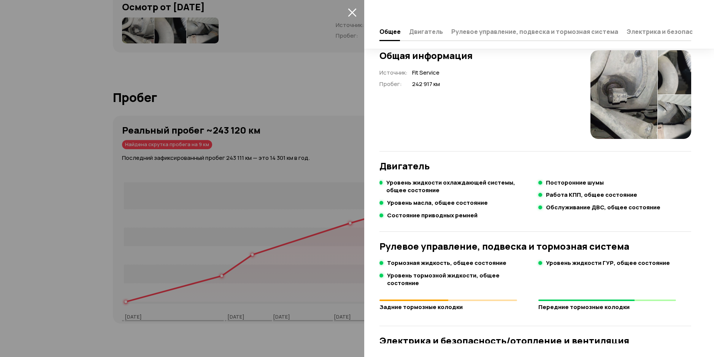
click at [305, 172] on div at bounding box center [357, 178] width 714 height 357
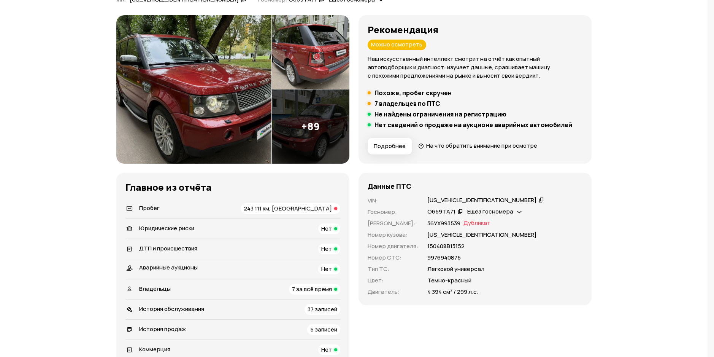
scroll to position [78, 0]
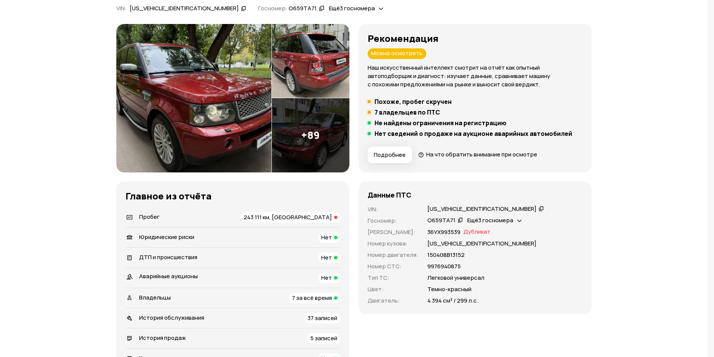
click at [466, 224] on div "Ещё 3 госномера" at bounding box center [495, 220] width 58 height 8
click at [428, 213] on div "[US_VEHICLE_IDENTIFICATION_NUMBER]" at bounding box center [505, 209] width 155 height 8
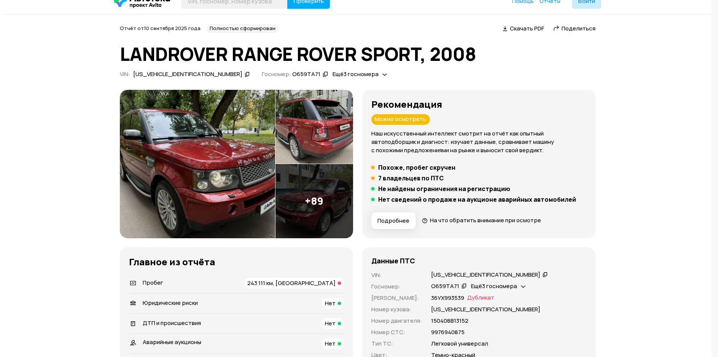
scroll to position [2, 0]
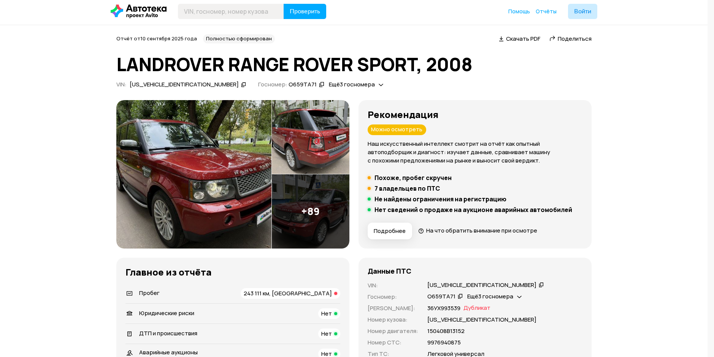
click at [346, 174] on img at bounding box center [311, 211] width 78 height 74
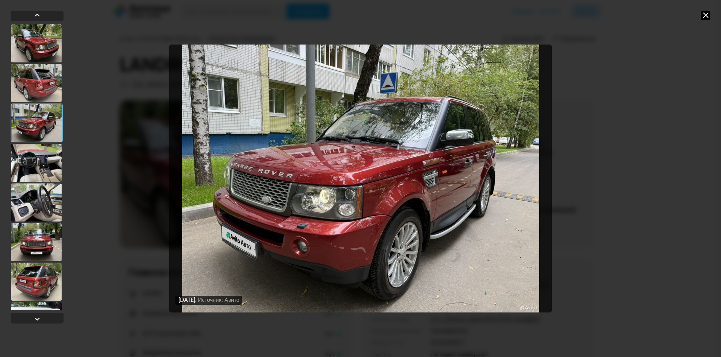
click at [529, 181] on img "Go to Slide 3" at bounding box center [360, 179] width 382 height 268
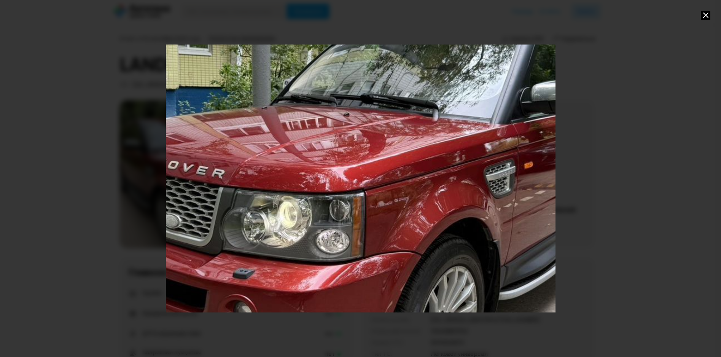
click at [529, 181] on div "Go to Slide 3" at bounding box center [360, 178] width 779 height 535
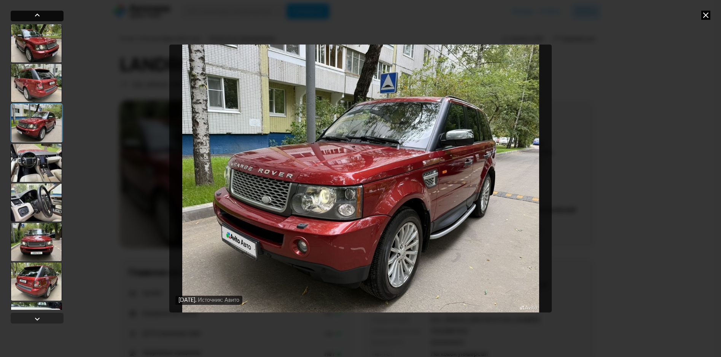
click at [37, 16] on div at bounding box center [37, 15] width 9 height 9
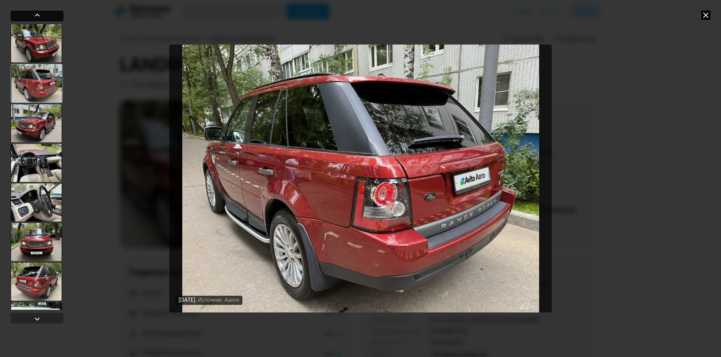
click at [37, 16] on div at bounding box center [37, 15] width 9 height 9
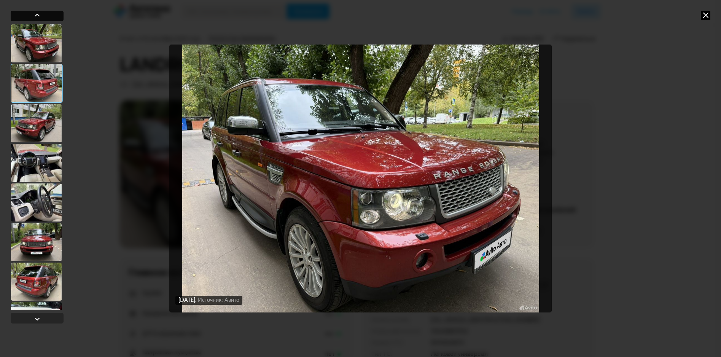
click at [37, 16] on div at bounding box center [37, 15] width 9 height 9
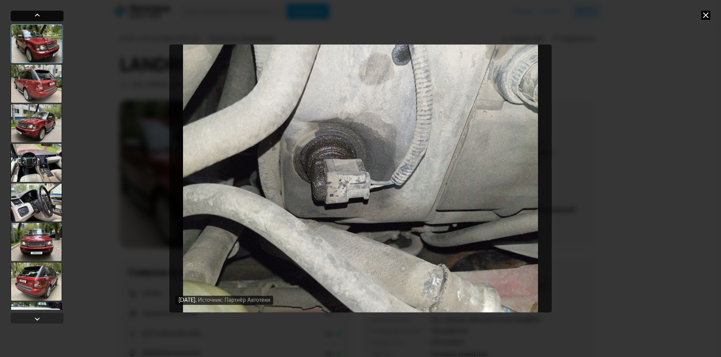
click at [37, 16] on div at bounding box center [37, 15] width 9 height 9
click at [38, 27] on div at bounding box center [36, 43] width 51 height 38
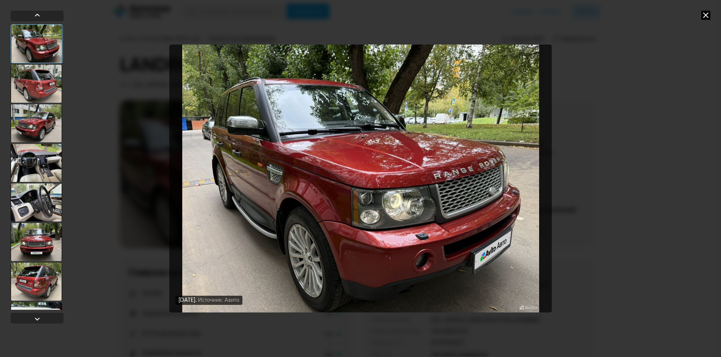
click at [37, 81] on div at bounding box center [36, 84] width 51 height 38
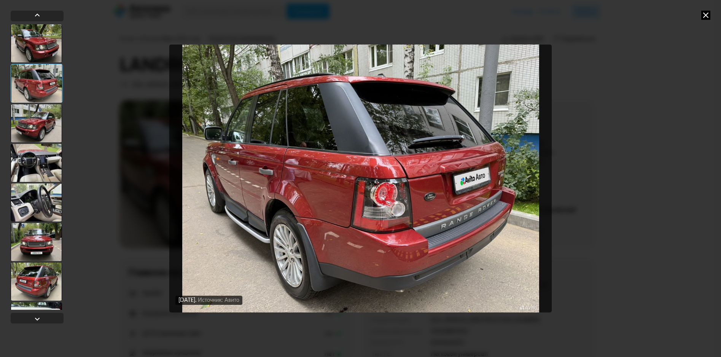
click at [33, 125] on div at bounding box center [36, 123] width 51 height 38
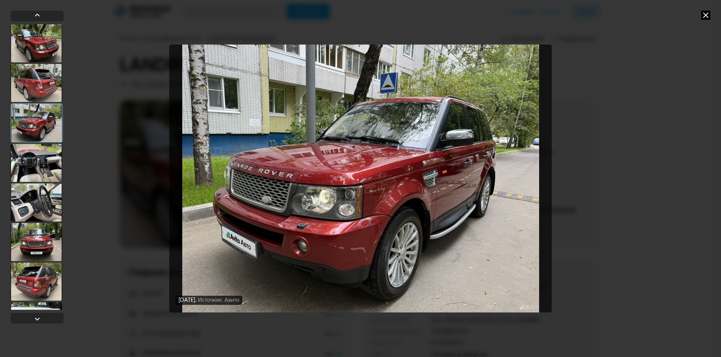
click at [44, 165] on div at bounding box center [36, 163] width 51 height 38
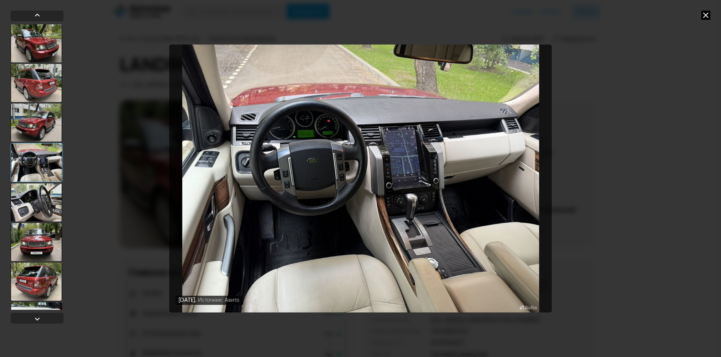
click at [43, 191] on div at bounding box center [36, 202] width 51 height 38
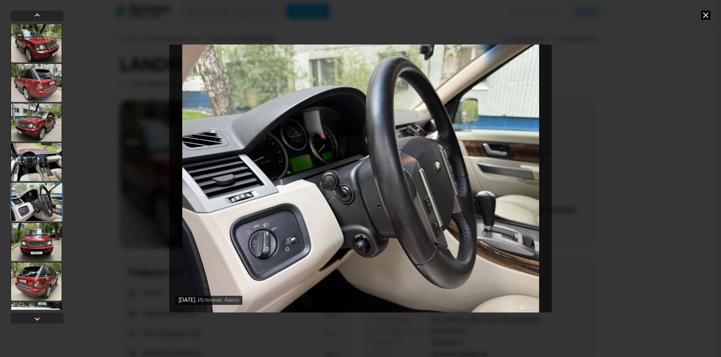
click at [38, 247] on div at bounding box center [36, 242] width 51 height 38
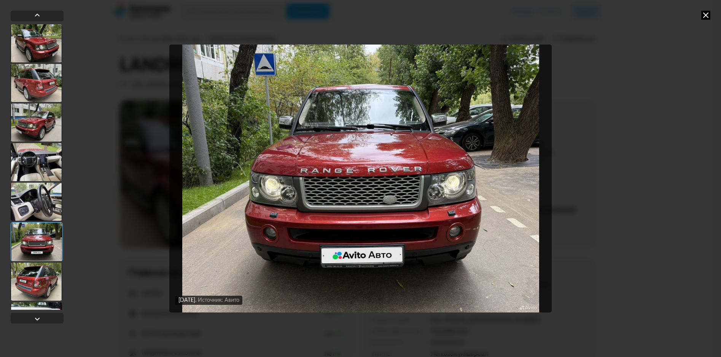
click at [34, 280] on div at bounding box center [36, 281] width 51 height 38
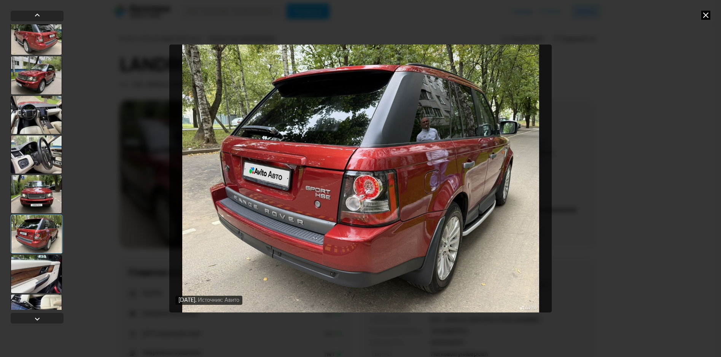
scroll to position [76, 0]
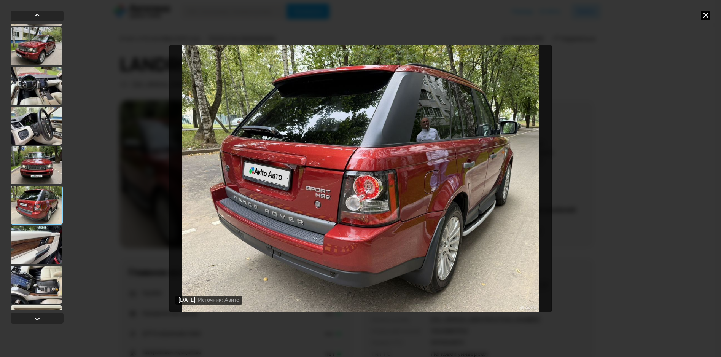
click at [43, 250] on div at bounding box center [36, 245] width 51 height 38
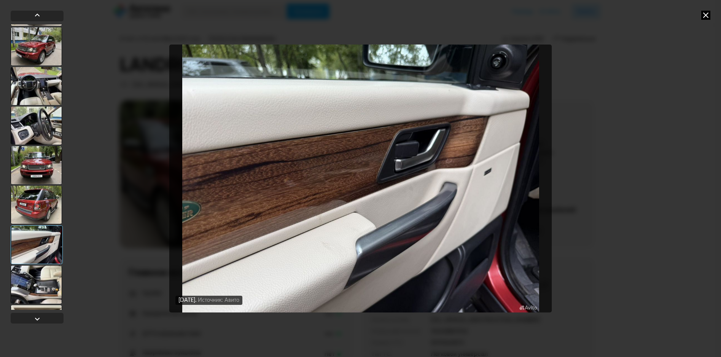
click at [43, 274] on div at bounding box center [36, 284] width 51 height 38
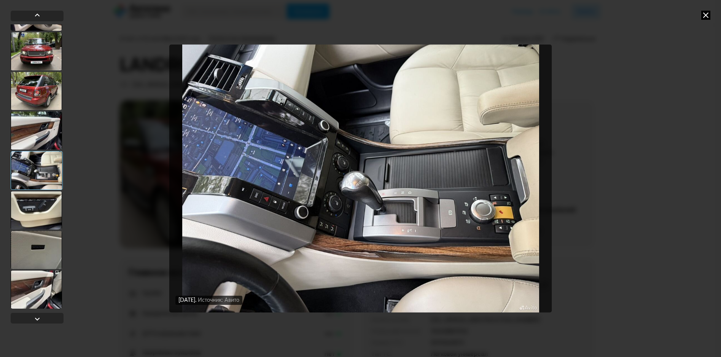
scroll to position [190, 0]
click at [38, 216] on div at bounding box center [36, 210] width 51 height 38
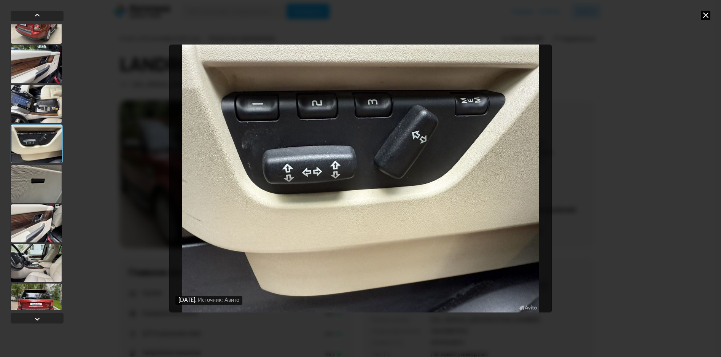
scroll to position [304, 0]
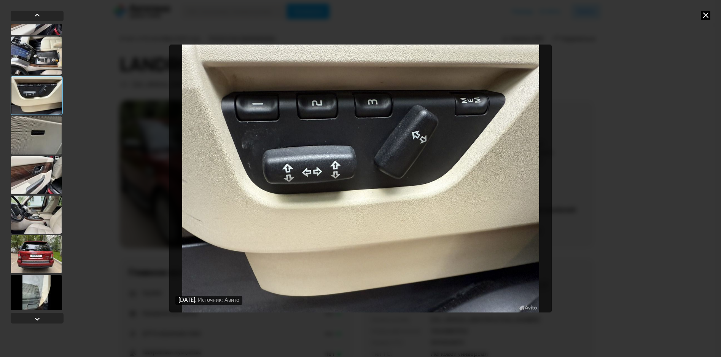
click at [37, 135] on div at bounding box center [36, 135] width 51 height 38
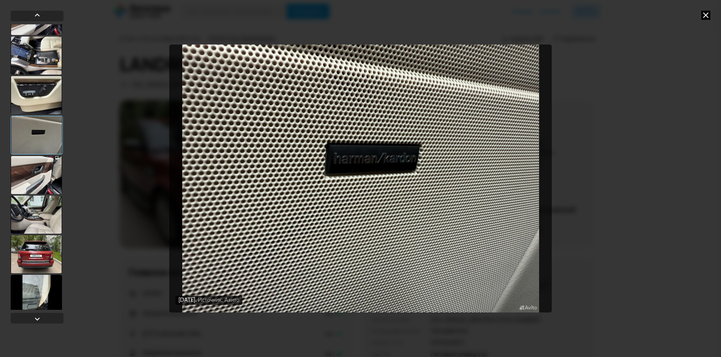
click at [43, 188] on div at bounding box center [36, 175] width 51 height 38
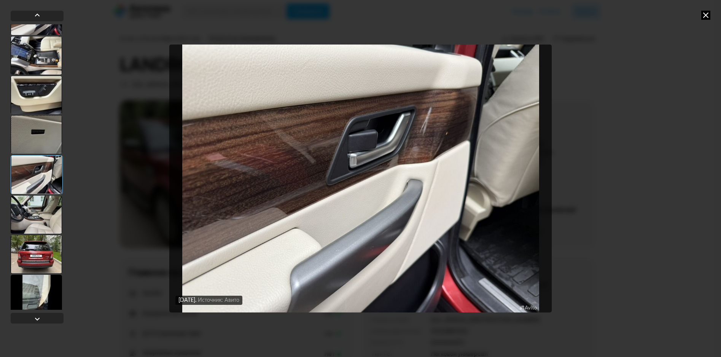
click at [43, 218] on div at bounding box center [36, 215] width 51 height 38
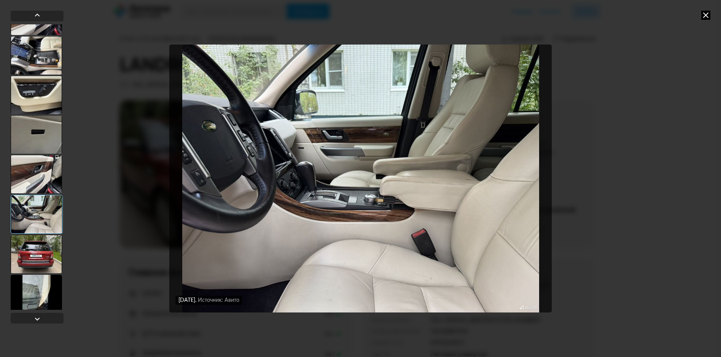
scroll to position [342, 0]
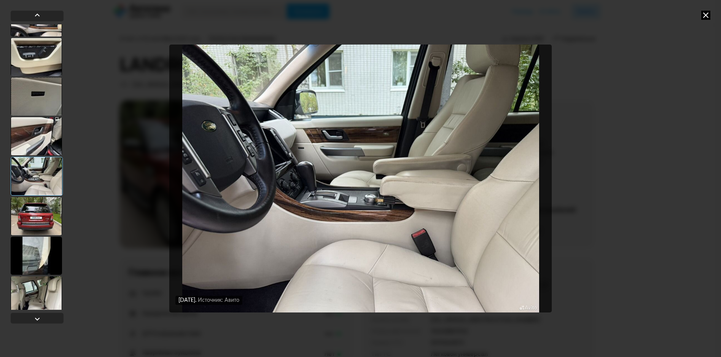
click at [45, 215] on div at bounding box center [36, 216] width 51 height 38
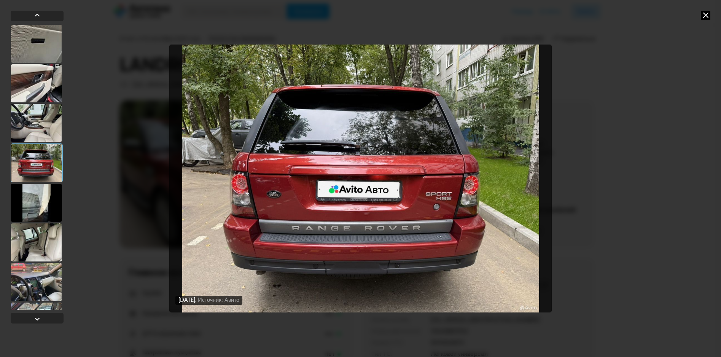
scroll to position [418, 0]
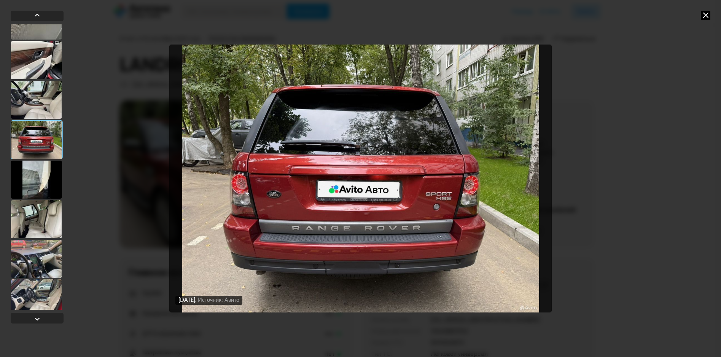
click at [40, 183] on div at bounding box center [36, 180] width 51 height 38
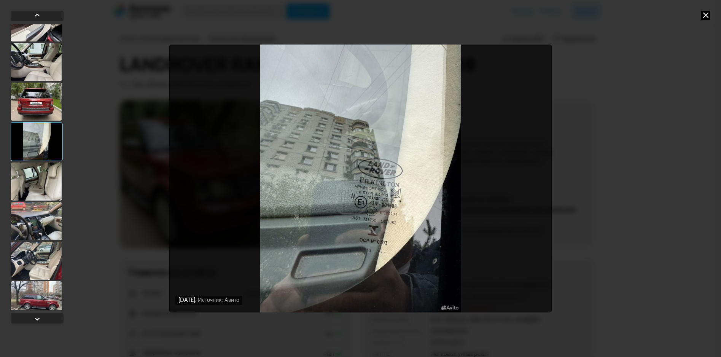
scroll to position [456, 0]
click at [40, 183] on div at bounding box center [36, 181] width 51 height 38
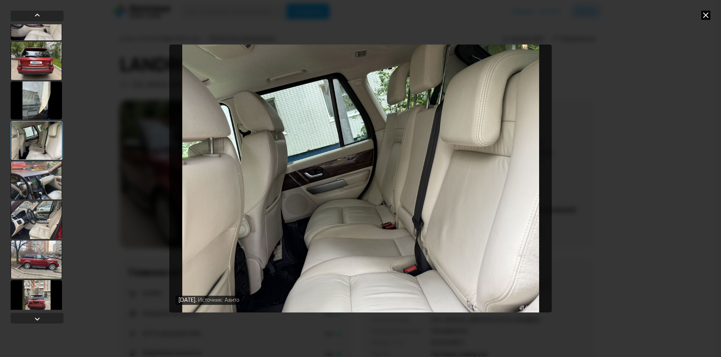
scroll to position [533, 0]
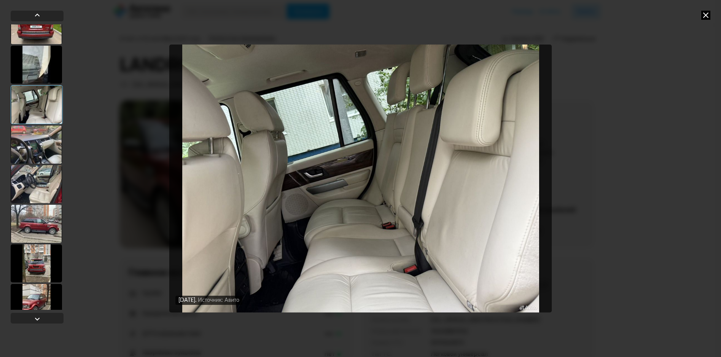
click at [42, 141] on div at bounding box center [36, 145] width 51 height 38
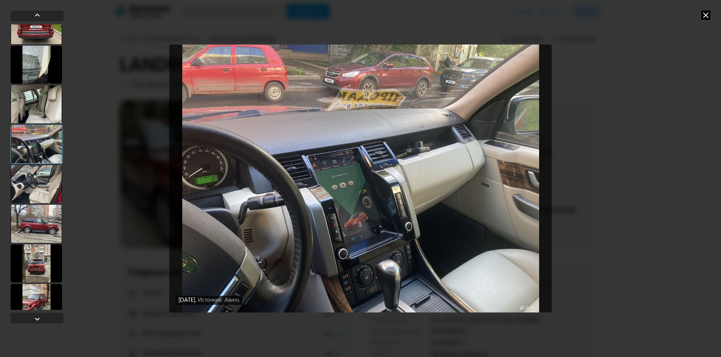
click at [41, 186] on div at bounding box center [36, 184] width 51 height 38
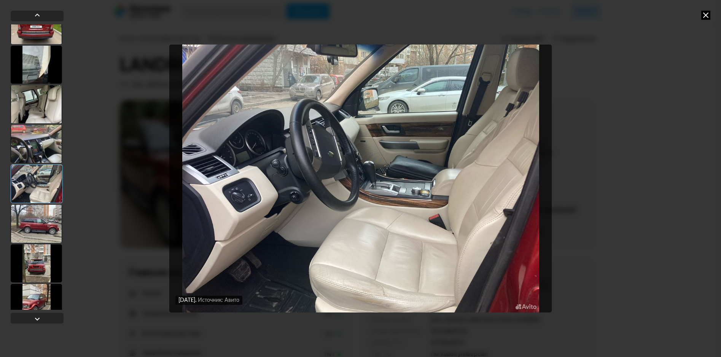
click at [41, 220] on div at bounding box center [36, 224] width 51 height 38
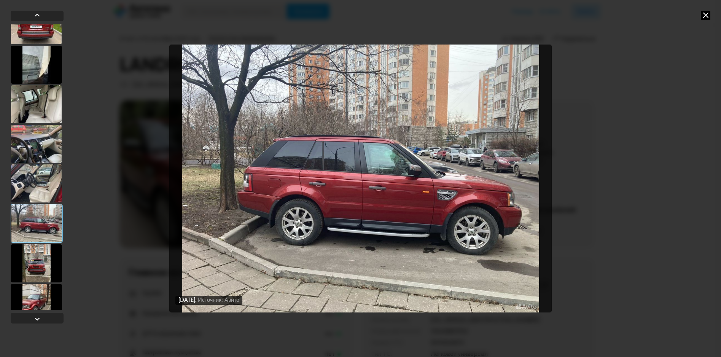
click at [38, 255] on div at bounding box center [36, 263] width 51 height 38
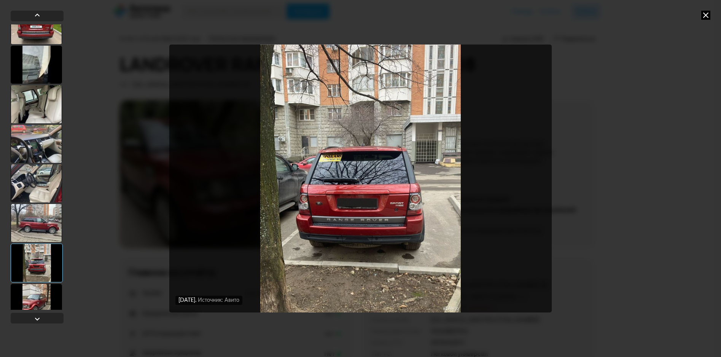
scroll to position [571, 0]
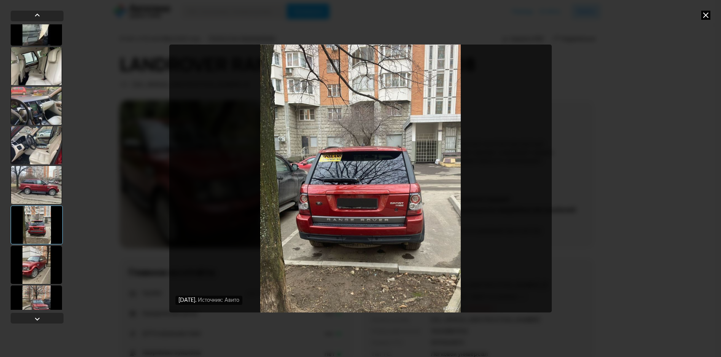
click at [38, 255] on div at bounding box center [36, 265] width 51 height 38
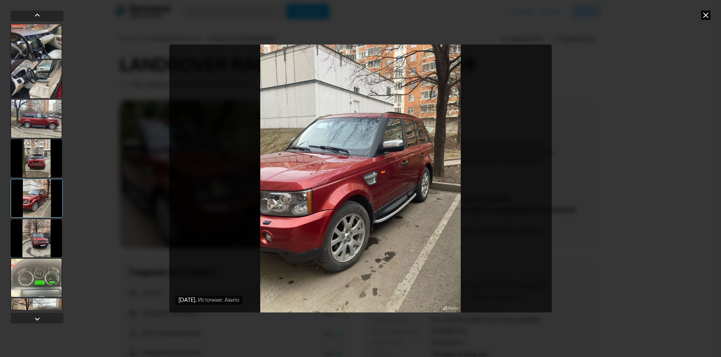
scroll to position [647, 0]
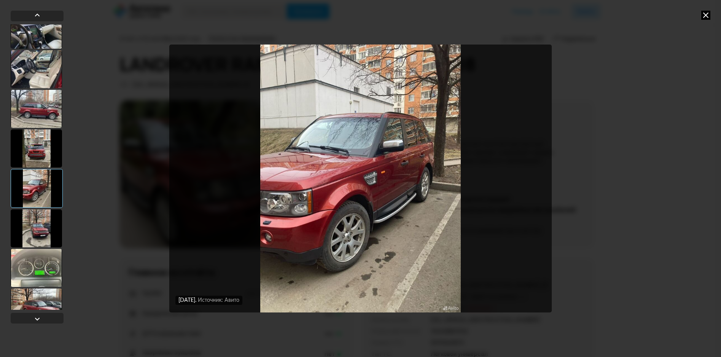
click at [38, 233] on div at bounding box center [36, 228] width 51 height 38
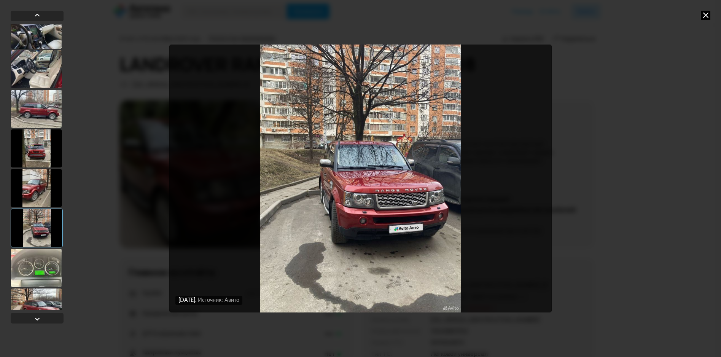
click at [43, 259] on div at bounding box center [36, 268] width 51 height 38
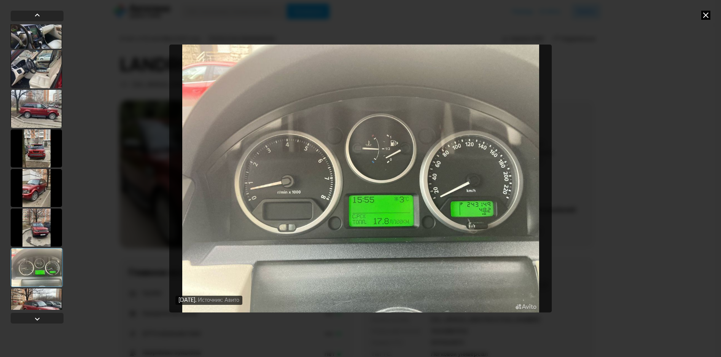
scroll to position [685, 0]
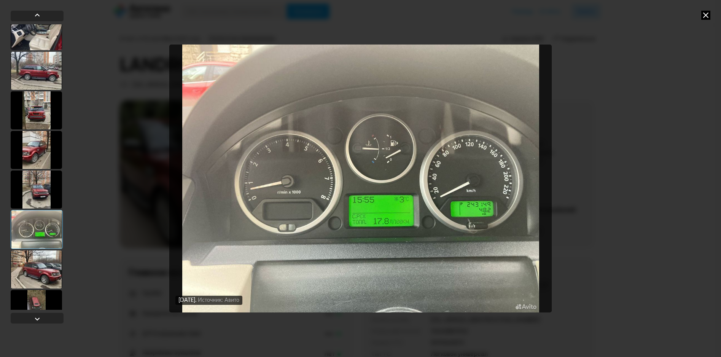
click at [38, 269] on div at bounding box center [36, 269] width 51 height 38
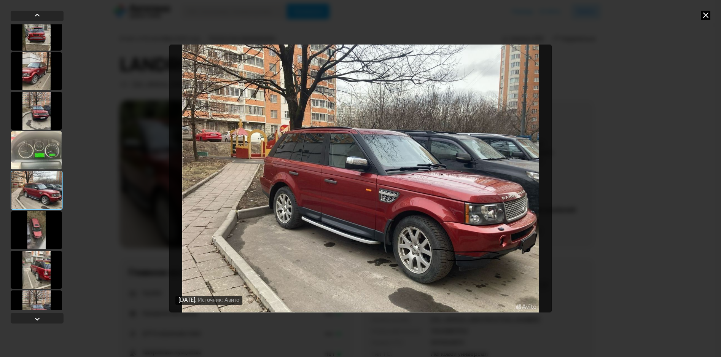
scroll to position [799, 0]
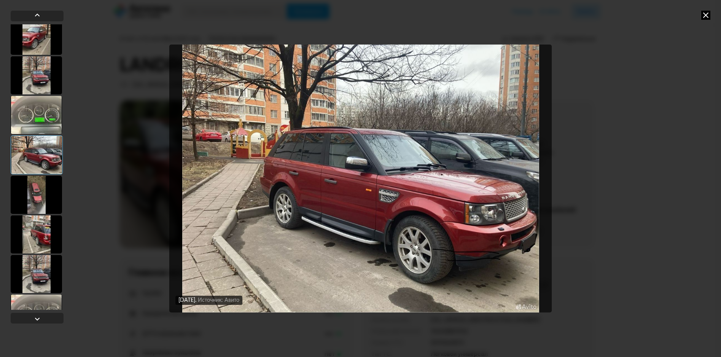
click at [37, 200] on div at bounding box center [36, 195] width 51 height 38
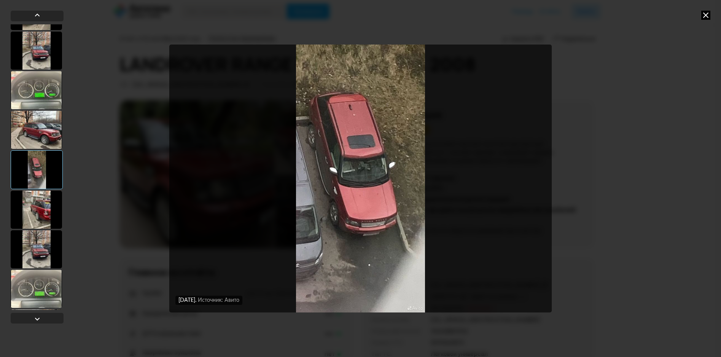
scroll to position [837, 0]
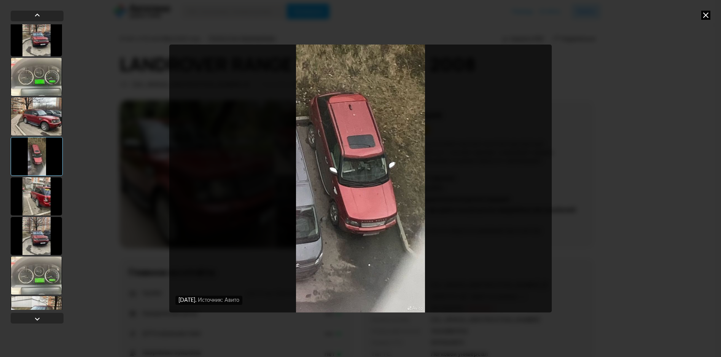
click at [36, 189] on div at bounding box center [36, 196] width 51 height 38
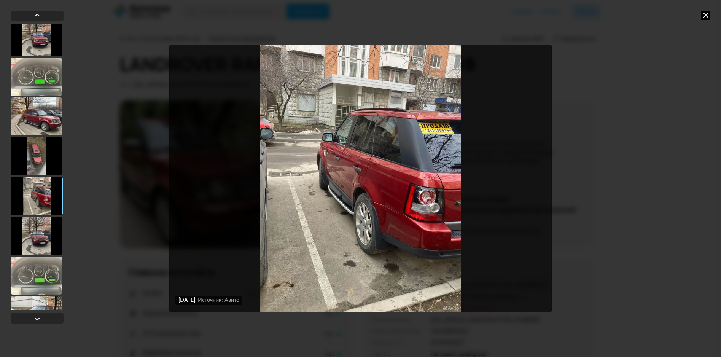
click at [42, 227] on div at bounding box center [36, 236] width 51 height 38
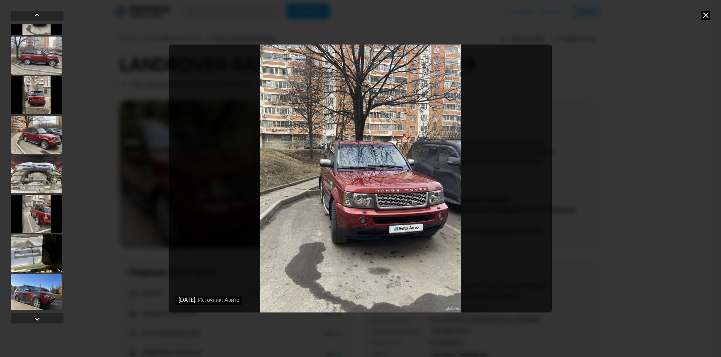
scroll to position [1331, 0]
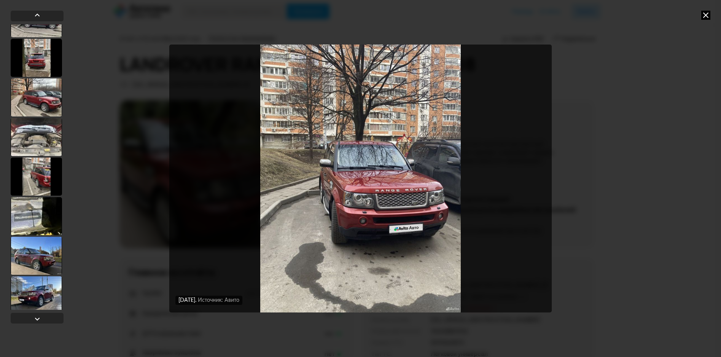
click at [40, 140] on div at bounding box center [36, 137] width 51 height 38
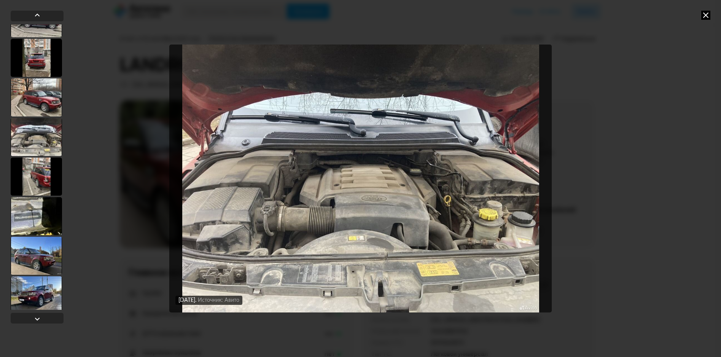
scroll to position [1331, 0]
click at [39, 181] on div at bounding box center [36, 177] width 51 height 38
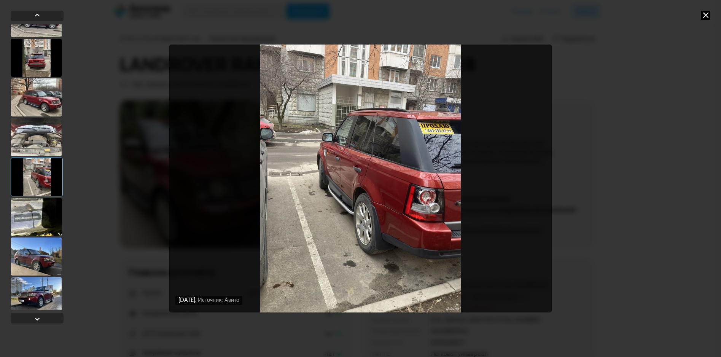
click at [38, 210] on div at bounding box center [36, 217] width 51 height 38
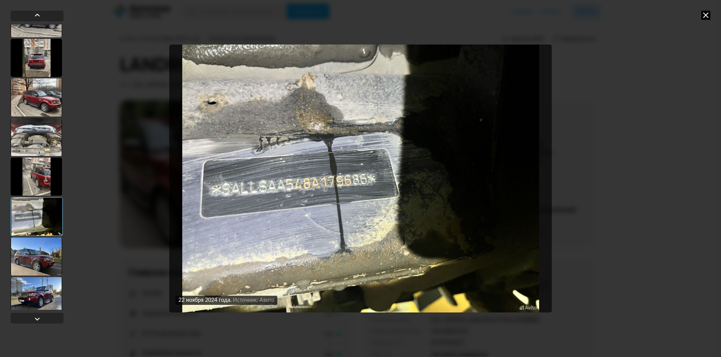
click at [30, 260] on div at bounding box center [36, 256] width 51 height 38
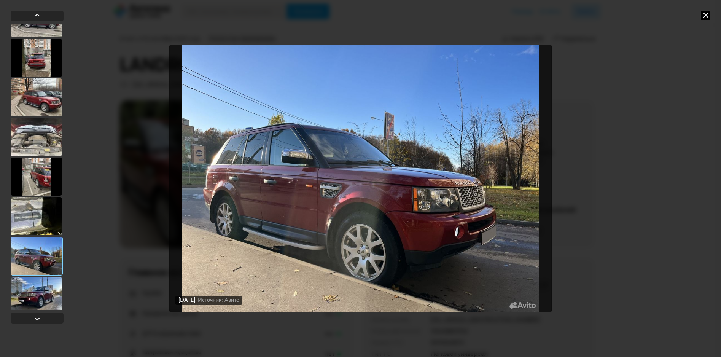
click at [35, 288] on div at bounding box center [36, 296] width 51 height 38
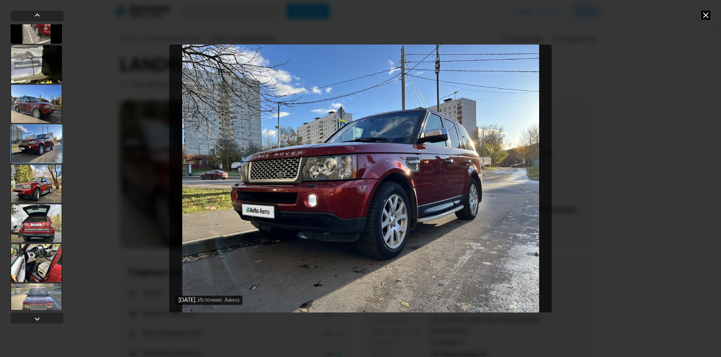
scroll to position [1521, 0]
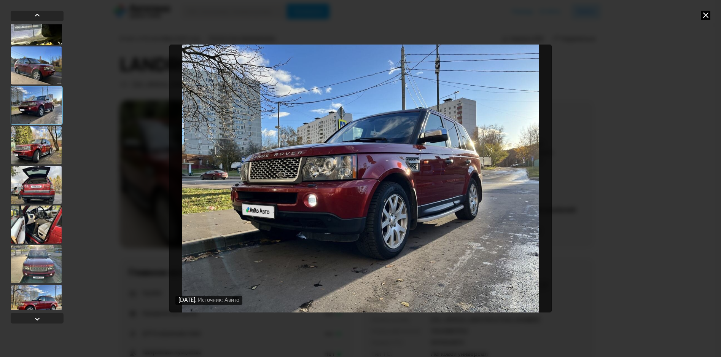
click at [35, 141] on div at bounding box center [36, 145] width 51 height 38
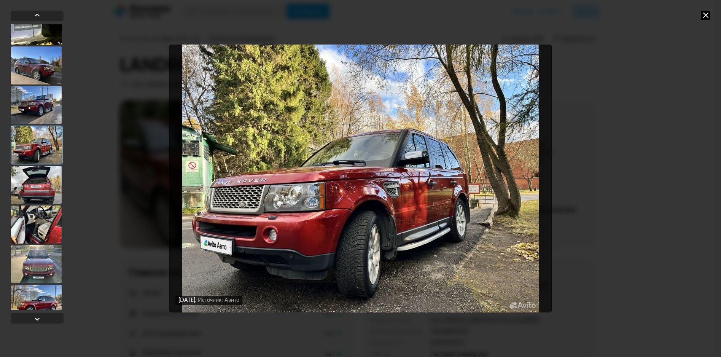
click at [33, 186] on div at bounding box center [36, 185] width 51 height 38
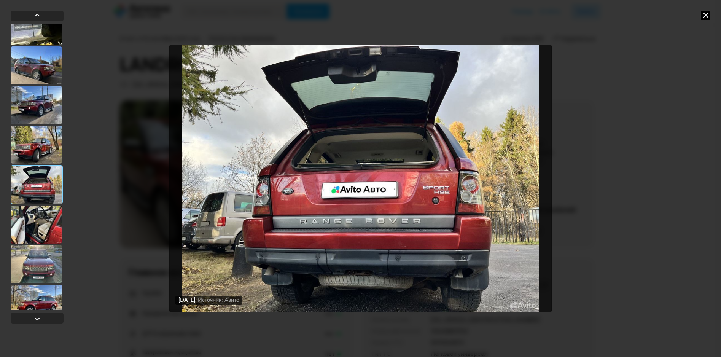
click at [40, 222] on div at bounding box center [36, 224] width 51 height 38
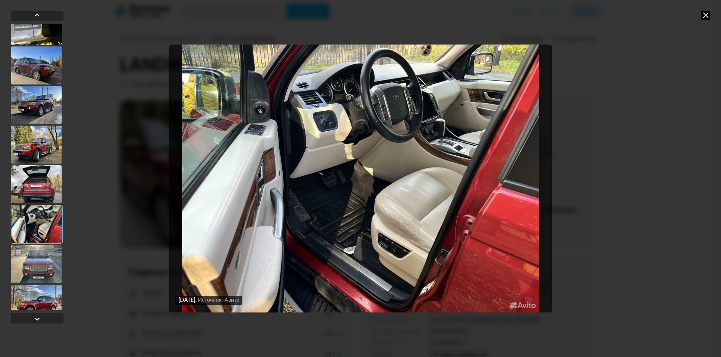
click at [40, 254] on div at bounding box center [36, 264] width 51 height 38
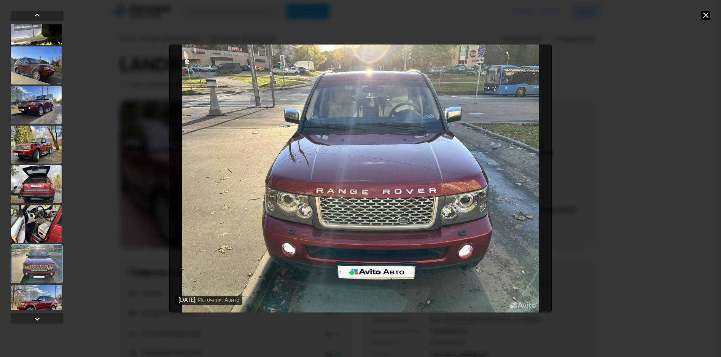
click at [41, 298] on div at bounding box center [36, 304] width 51 height 38
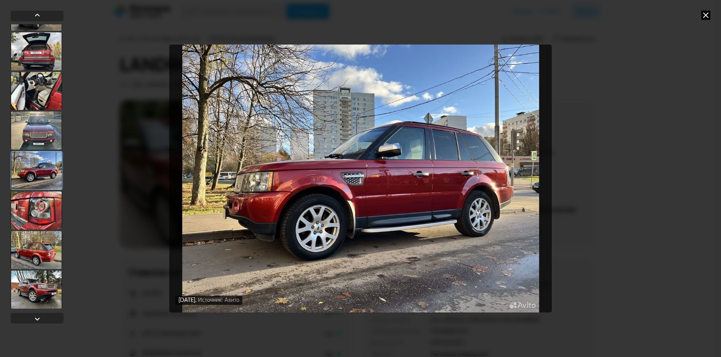
scroll to position [1673, 0]
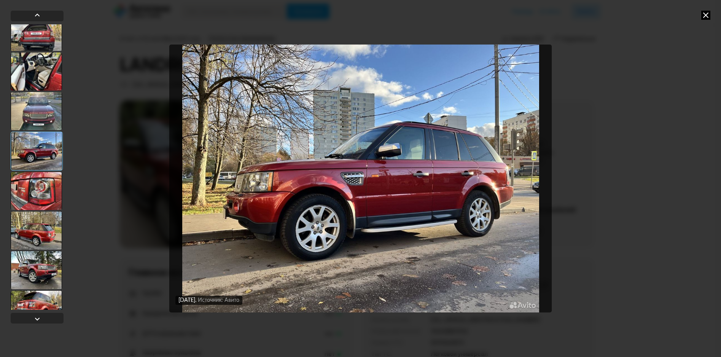
click at [41, 192] on div at bounding box center [36, 191] width 51 height 38
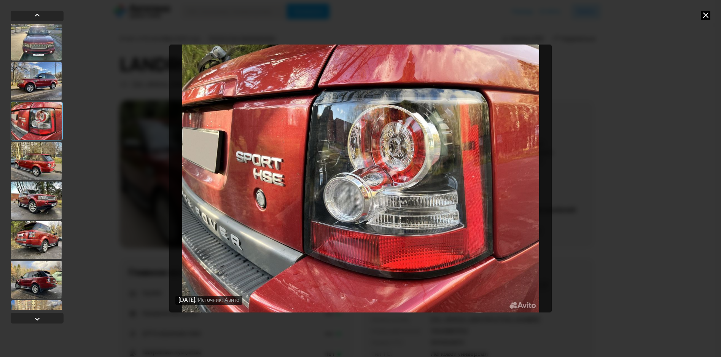
scroll to position [1749, 0]
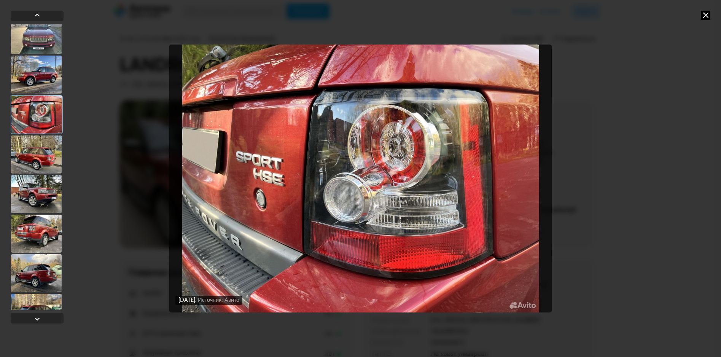
click at [41, 161] on div at bounding box center [36, 154] width 51 height 38
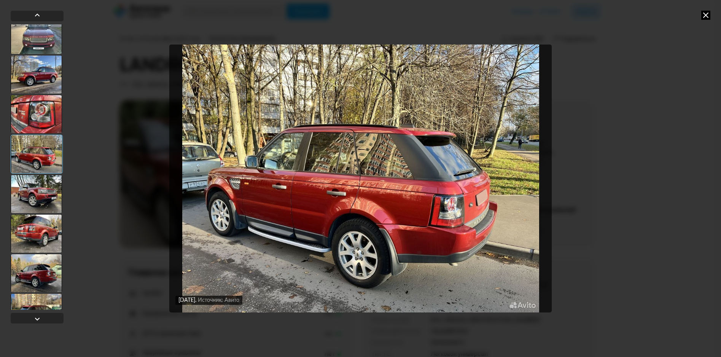
click at [46, 197] on div at bounding box center [36, 194] width 51 height 38
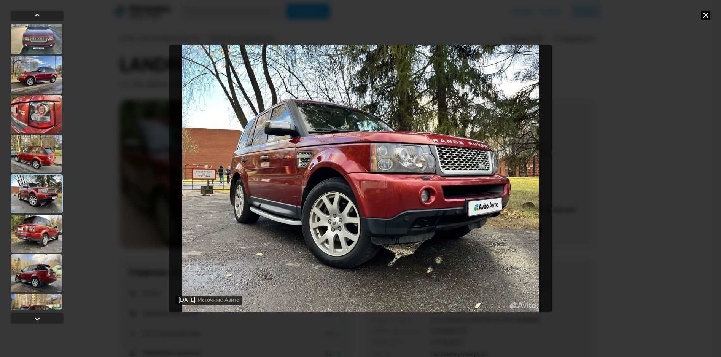
click at [48, 227] on div at bounding box center [36, 234] width 51 height 38
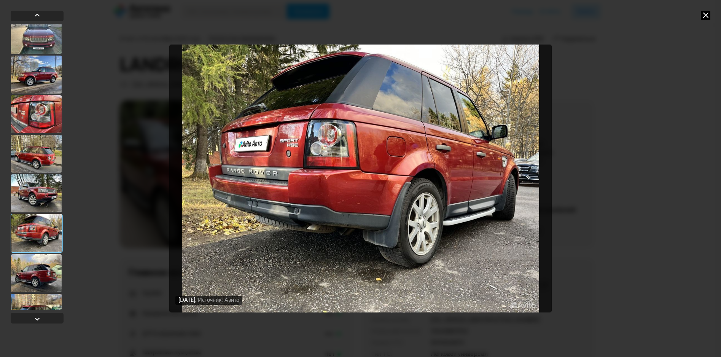
click at [45, 270] on div at bounding box center [36, 273] width 51 height 38
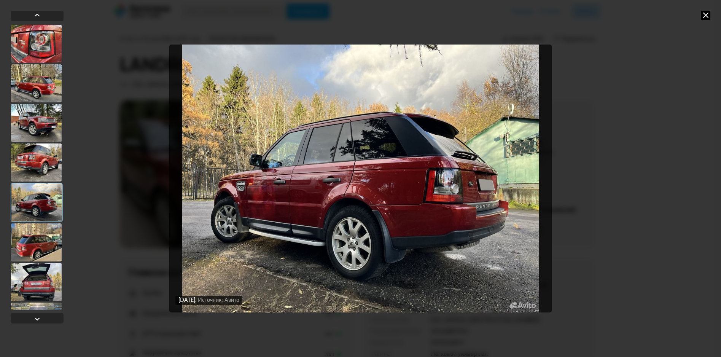
scroll to position [1825, 0]
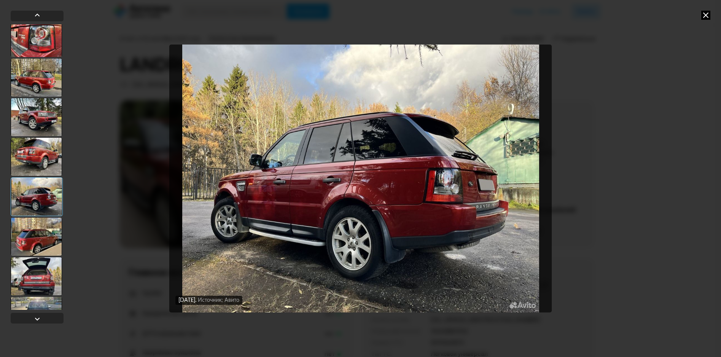
click at [41, 243] on div at bounding box center [36, 237] width 51 height 38
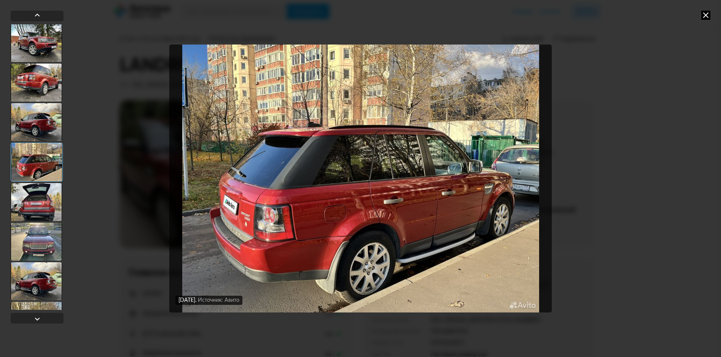
scroll to position [1901, 0]
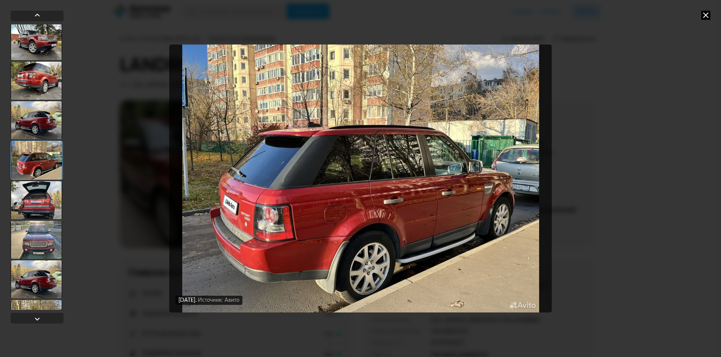
click at [41, 204] on div at bounding box center [36, 200] width 51 height 38
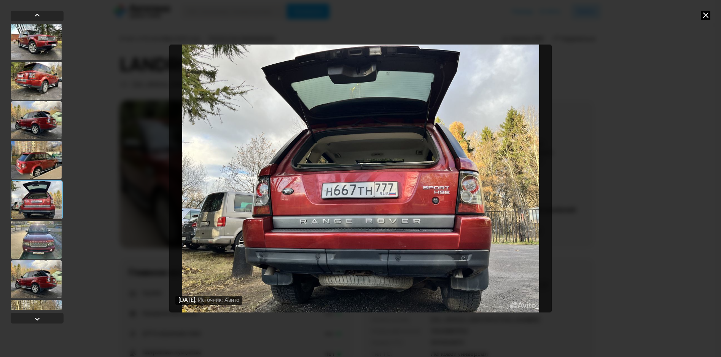
click at [46, 241] on div at bounding box center [36, 240] width 51 height 38
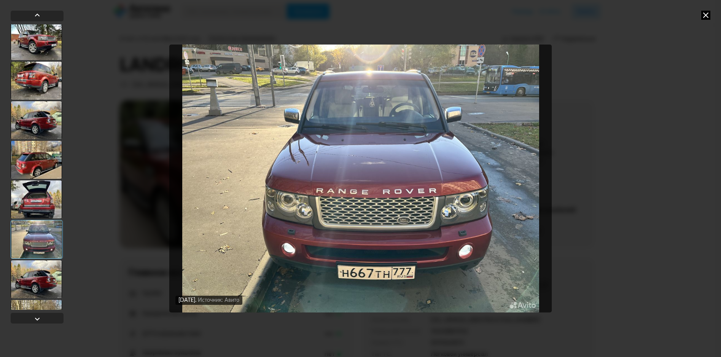
click at [43, 192] on div at bounding box center [36, 199] width 51 height 38
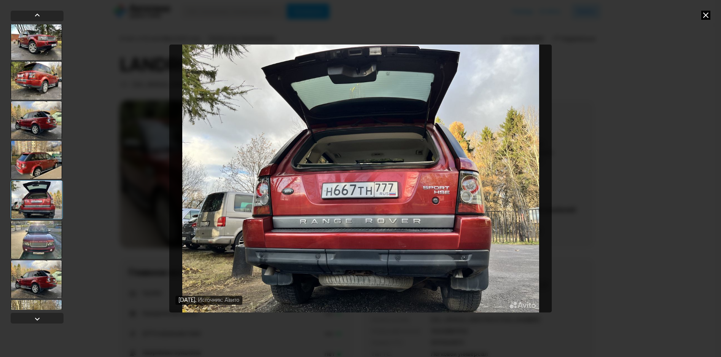
click at [40, 238] on div at bounding box center [36, 240] width 51 height 38
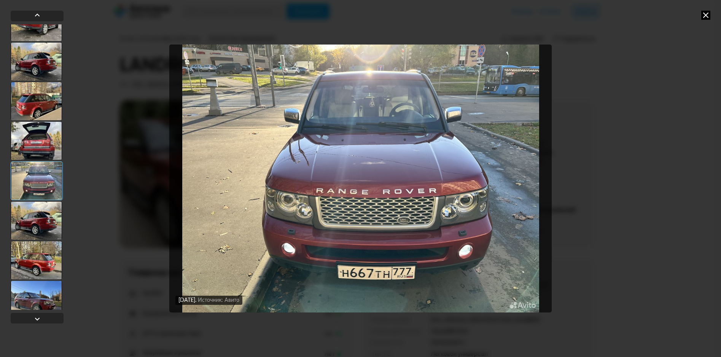
scroll to position [1977, 0]
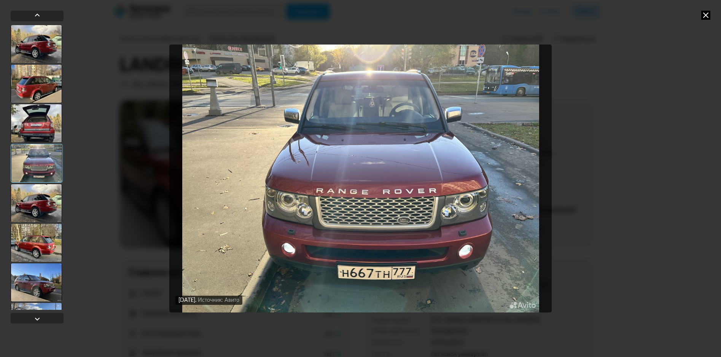
click at [40, 206] on div at bounding box center [36, 203] width 51 height 38
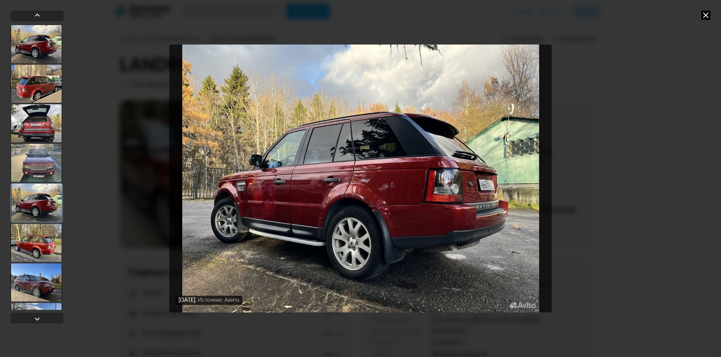
click at [44, 238] on div at bounding box center [36, 243] width 51 height 38
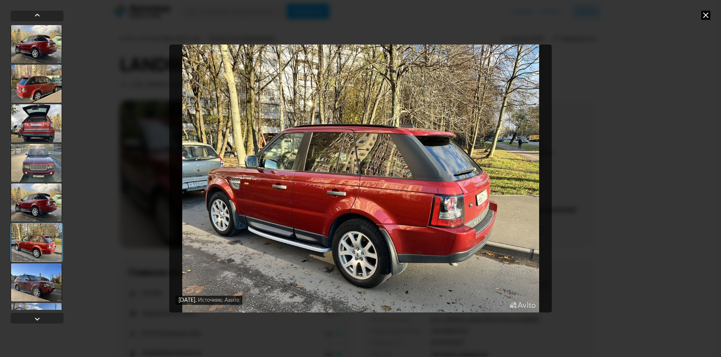
click at [41, 276] on div at bounding box center [36, 282] width 51 height 38
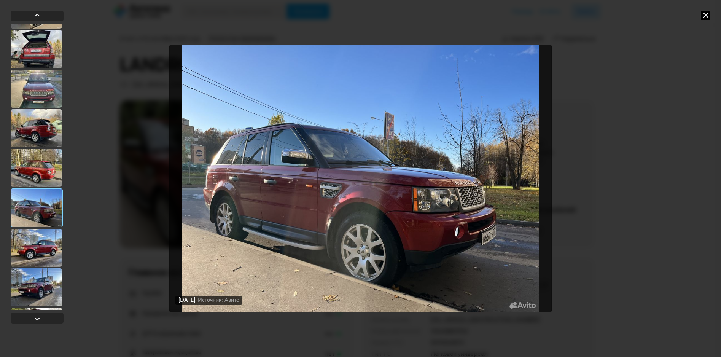
scroll to position [2053, 0]
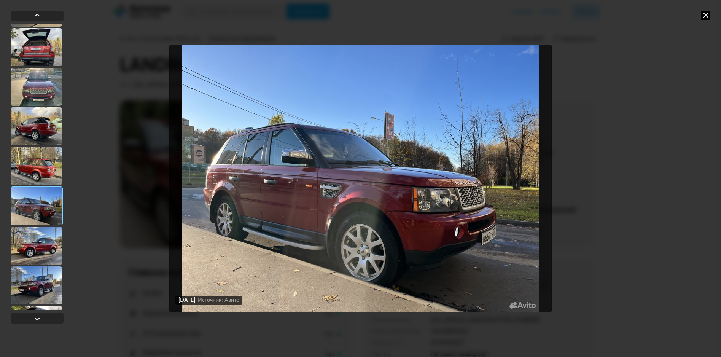
click at [43, 248] on div at bounding box center [36, 246] width 51 height 38
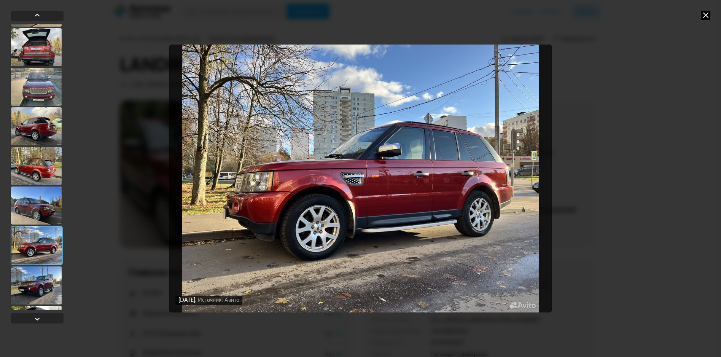
click at [47, 282] on div at bounding box center [36, 285] width 51 height 38
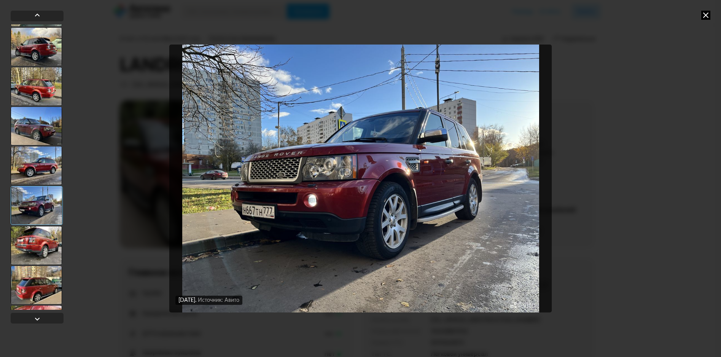
scroll to position [2167, 0]
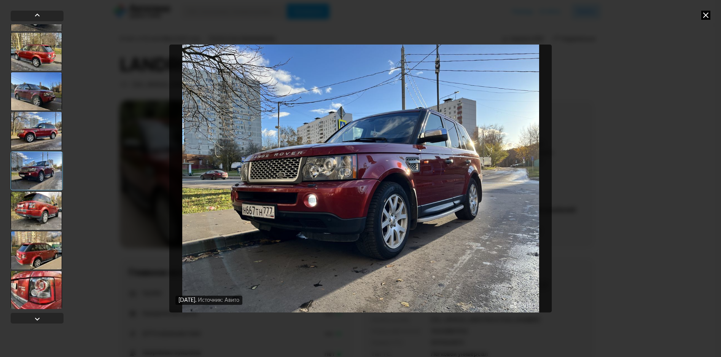
click at [44, 210] on div at bounding box center [36, 211] width 51 height 38
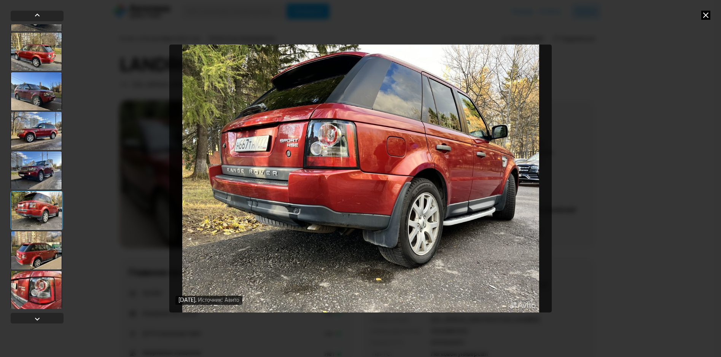
click at [43, 248] on div at bounding box center [36, 250] width 51 height 38
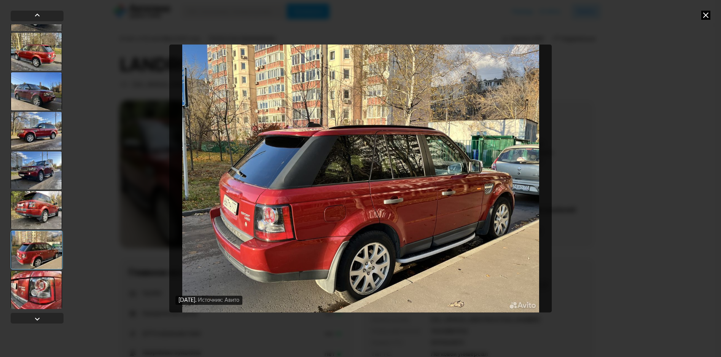
click at [40, 286] on div at bounding box center [36, 290] width 51 height 38
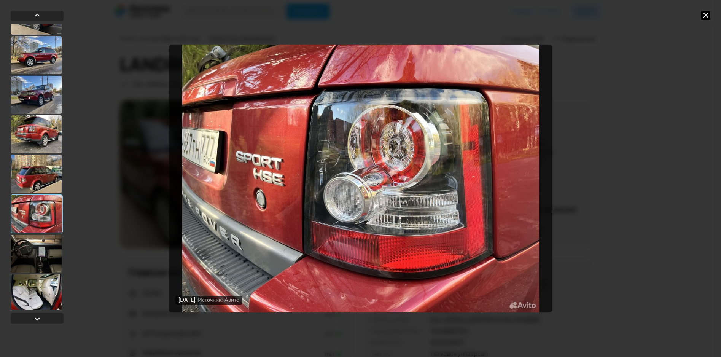
scroll to position [2281, 0]
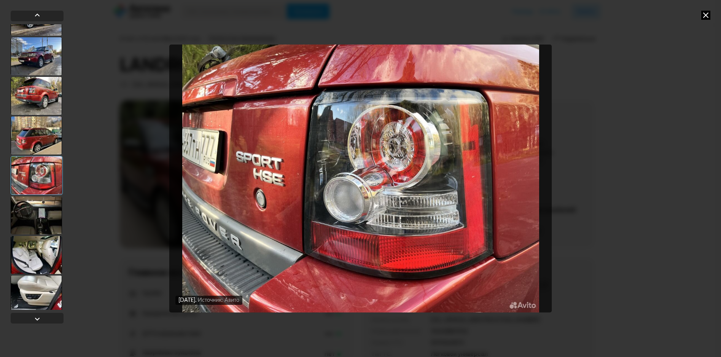
click at [36, 213] on div at bounding box center [36, 215] width 51 height 38
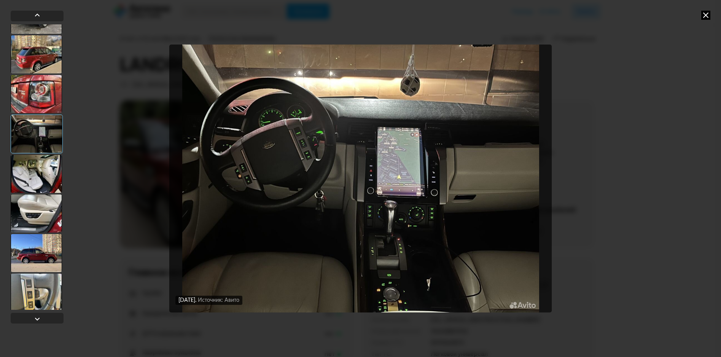
scroll to position [2396, 0]
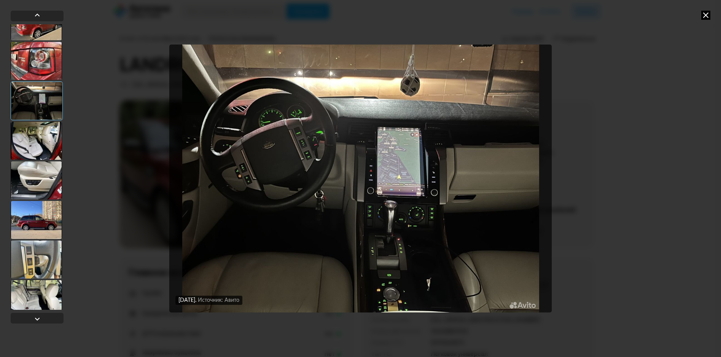
click at [39, 144] on div at bounding box center [36, 141] width 51 height 38
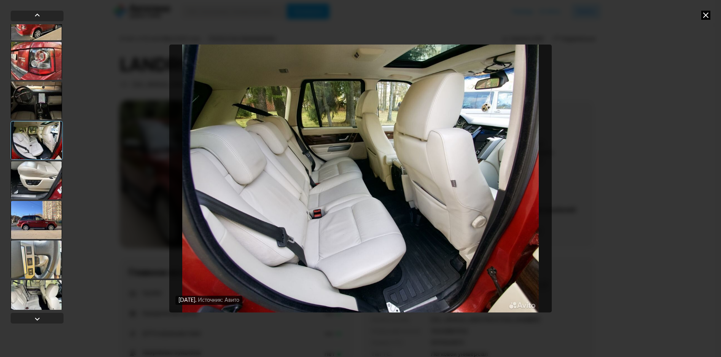
click at [38, 184] on div at bounding box center [36, 180] width 51 height 38
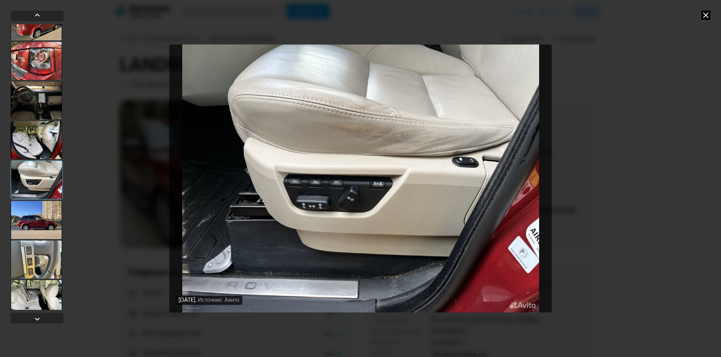
click at [42, 210] on div at bounding box center [36, 220] width 51 height 38
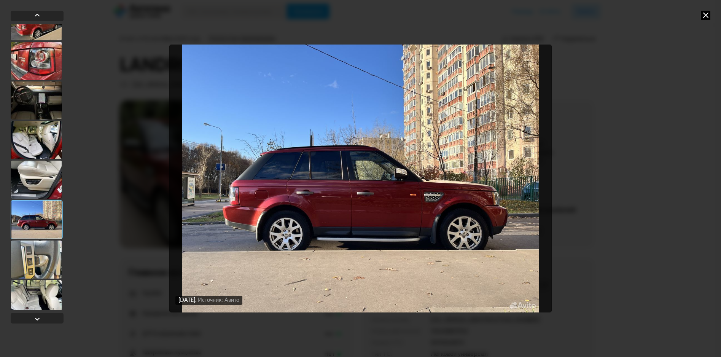
click at [43, 262] on div at bounding box center [36, 259] width 51 height 38
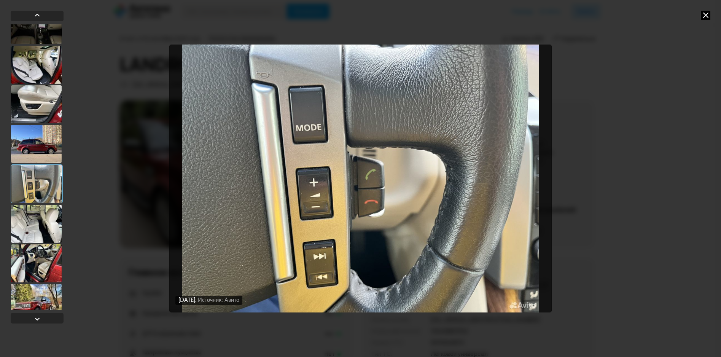
scroll to position [2472, 0]
drag, startPoint x: 42, startPoint y: 241, endPoint x: 41, endPoint y: 232, distance: 9.2
click at [42, 239] on div at bounding box center [36, 223] width 51 height 38
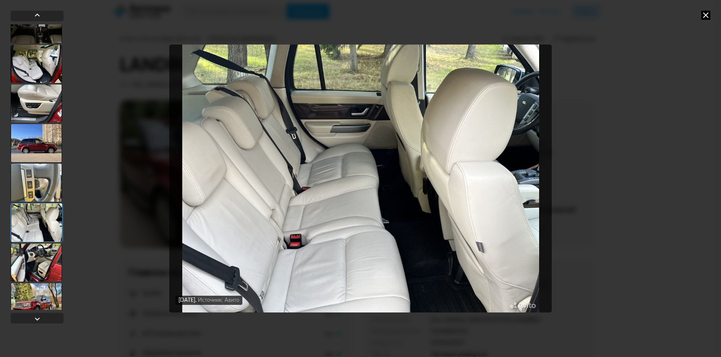
click at [50, 261] on div at bounding box center [36, 262] width 51 height 38
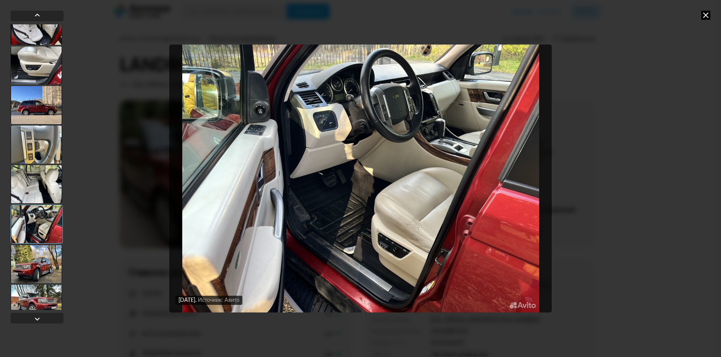
scroll to position [2548, 0]
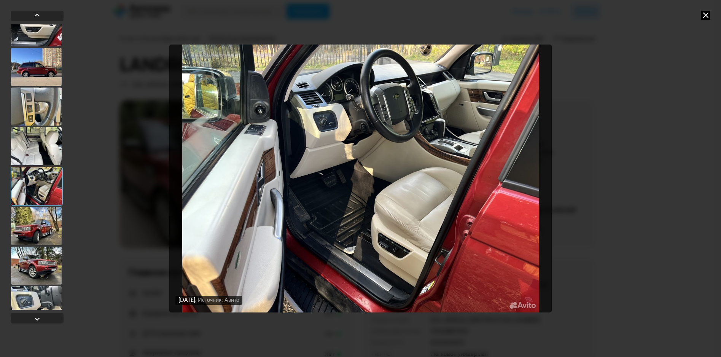
click at [41, 231] on div at bounding box center [36, 226] width 51 height 38
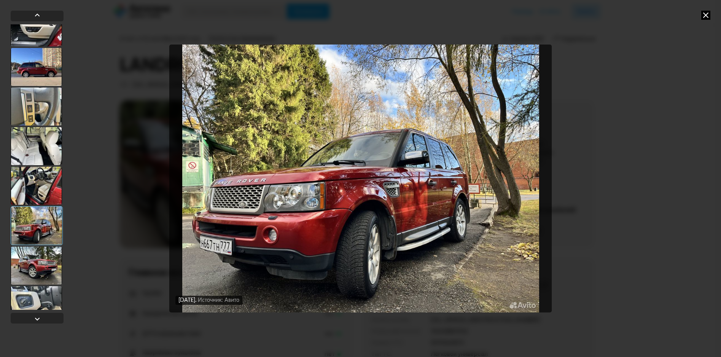
click at [39, 267] on div at bounding box center [36, 265] width 51 height 38
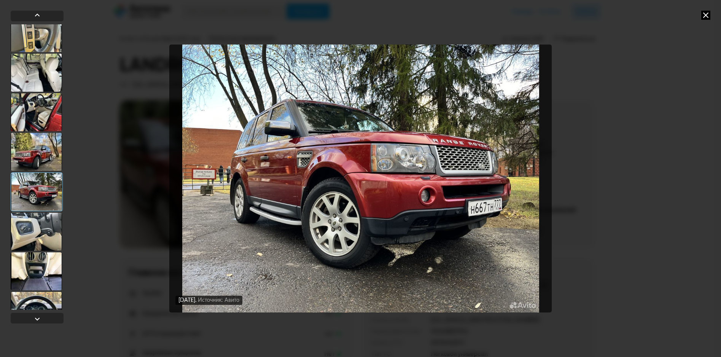
scroll to position [2624, 0]
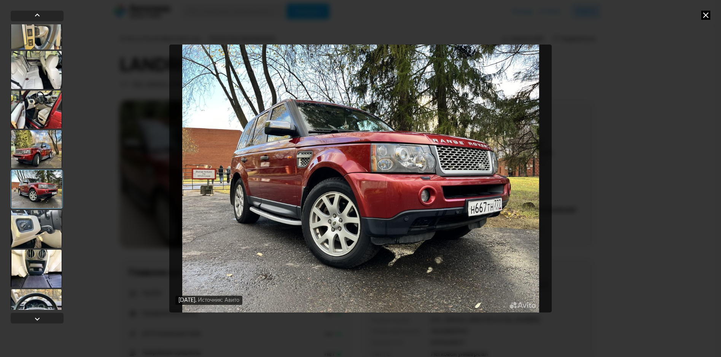
click at [35, 230] on div at bounding box center [36, 229] width 51 height 38
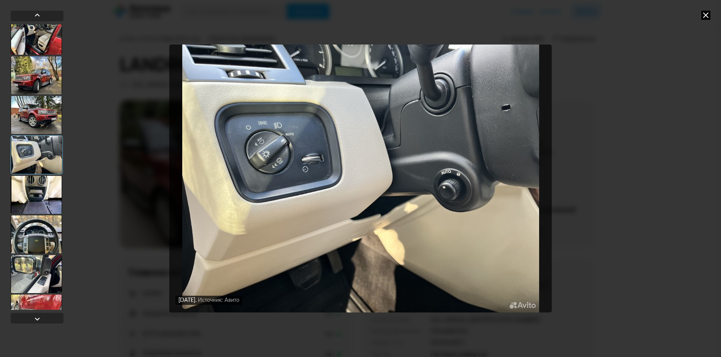
scroll to position [2700, 0]
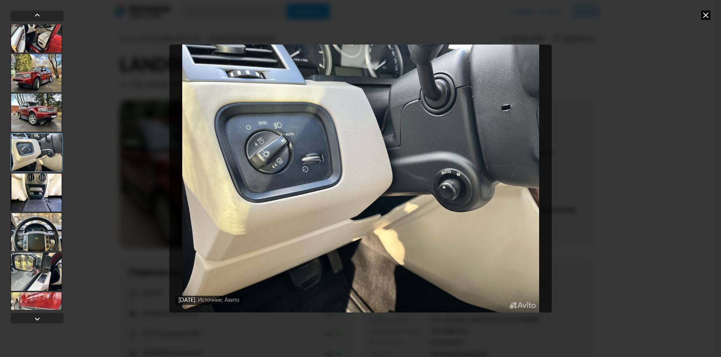
click at [35, 197] on div at bounding box center [36, 192] width 51 height 38
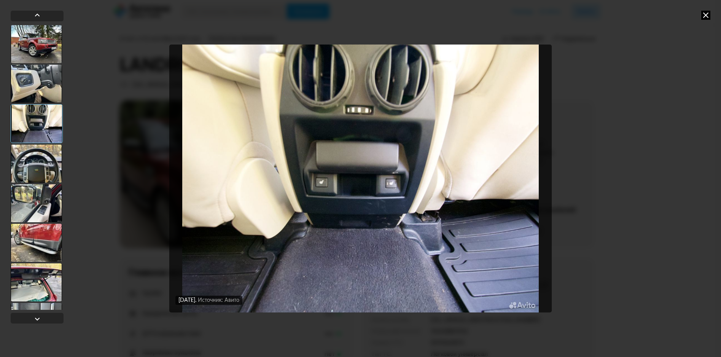
scroll to position [2776, 0]
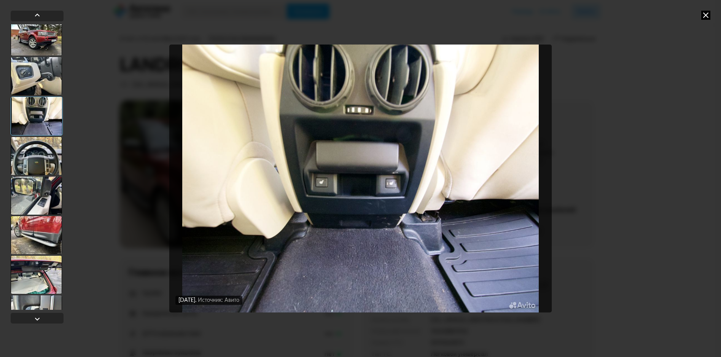
click at [38, 157] on div at bounding box center [36, 156] width 51 height 38
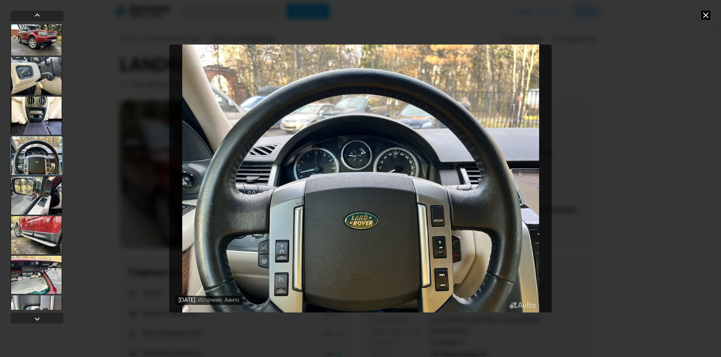
click at [39, 196] on div at bounding box center [36, 195] width 51 height 38
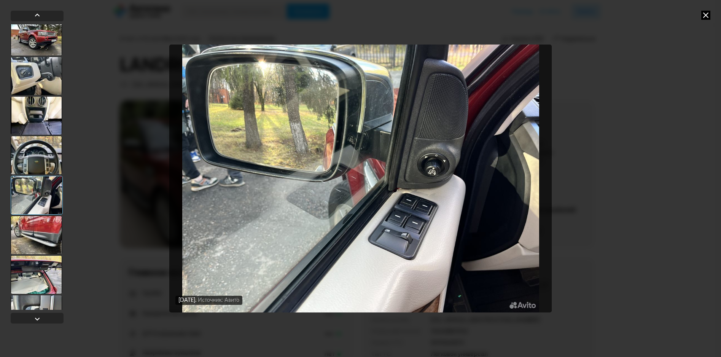
click at [34, 236] on div at bounding box center [36, 235] width 51 height 38
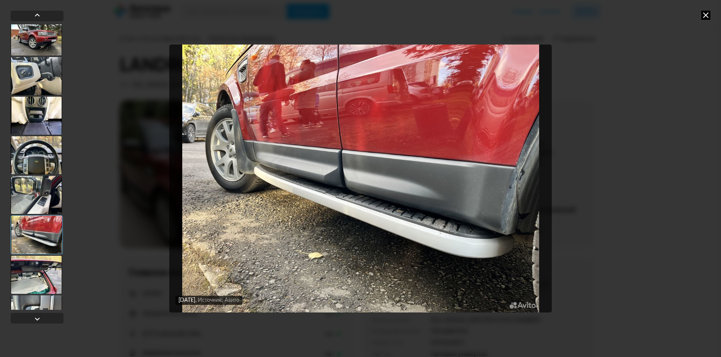
click at [34, 282] on div at bounding box center [36, 275] width 51 height 38
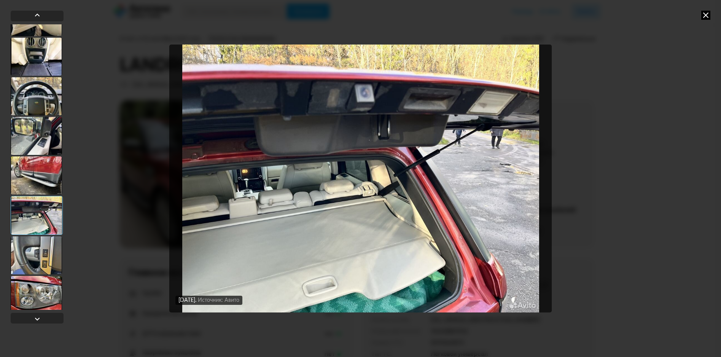
scroll to position [2852, 0]
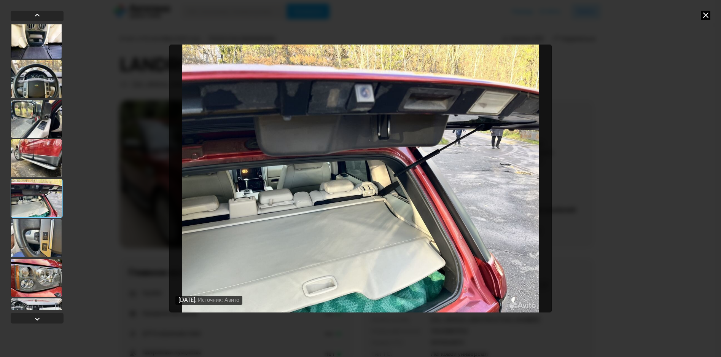
click at [41, 237] on div at bounding box center [36, 238] width 51 height 38
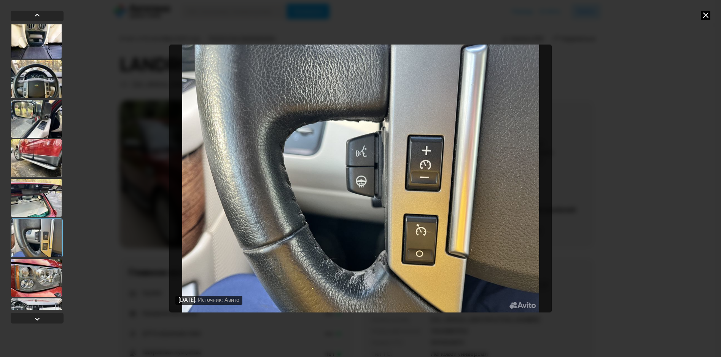
click at [41, 190] on div at bounding box center [36, 198] width 51 height 38
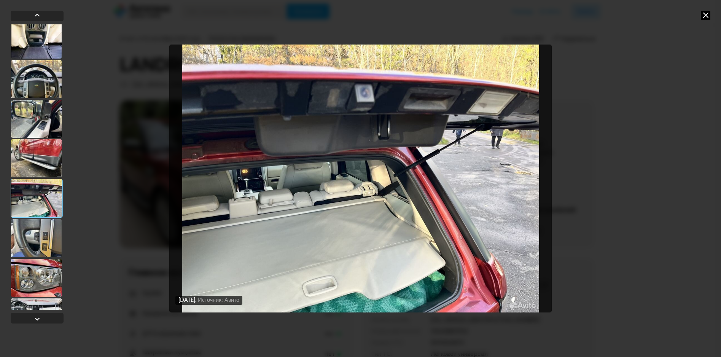
click at [38, 231] on div at bounding box center [36, 238] width 51 height 38
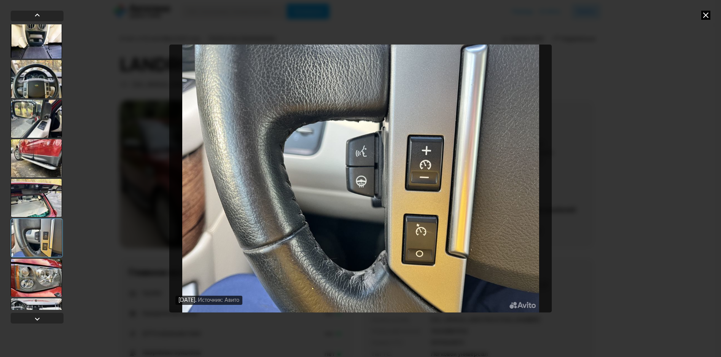
click at [40, 286] on div at bounding box center [36, 278] width 51 height 38
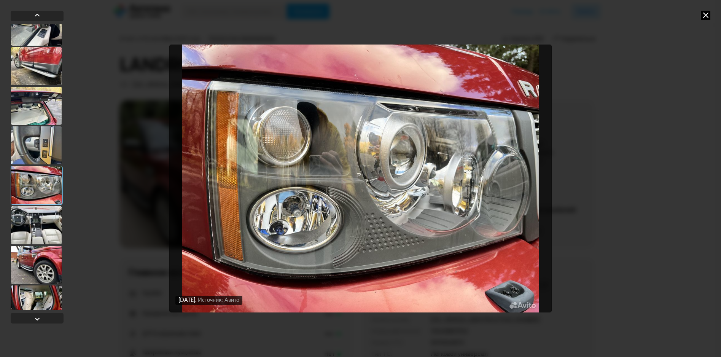
scroll to position [2966, 0]
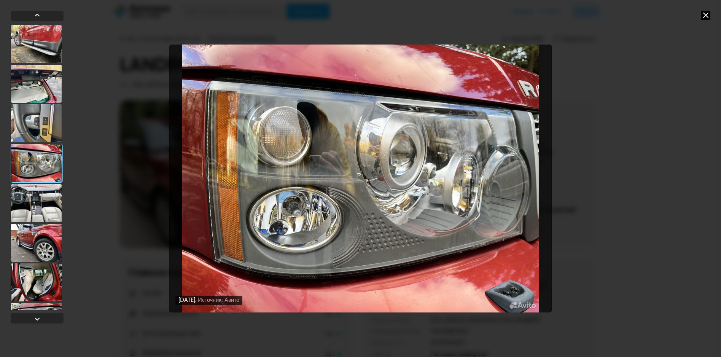
click at [44, 207] on div at bounding box center [36, 203] width 51 height 38
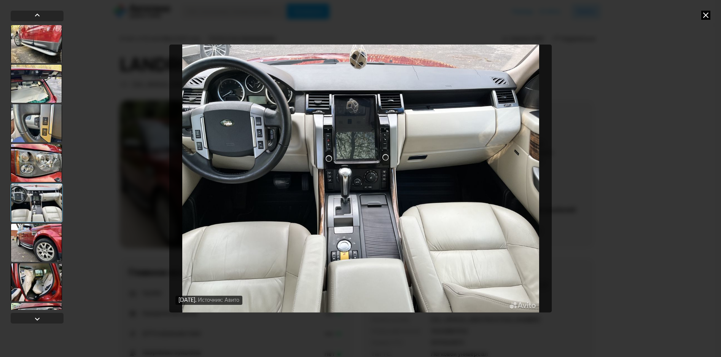
click at [44, 240] on div at bounding box center [36, 243] width 51 height 38
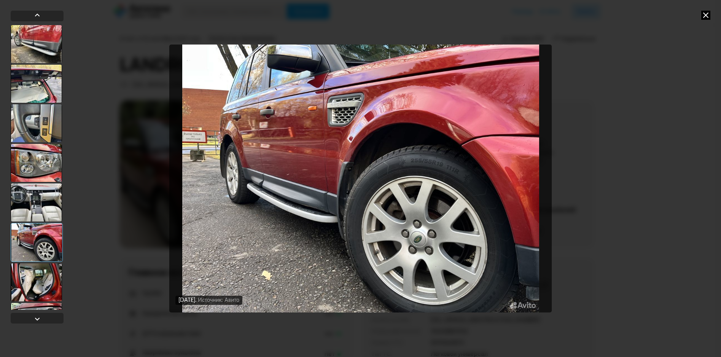
click at [39, 288] on div at bounding box center [36, 282] width 51 height 38
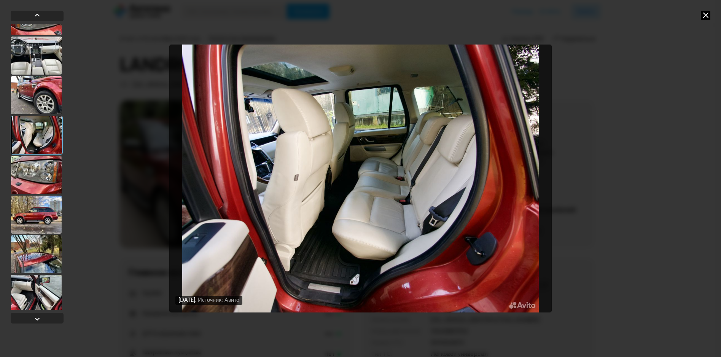
scroll to position [3118, 0]
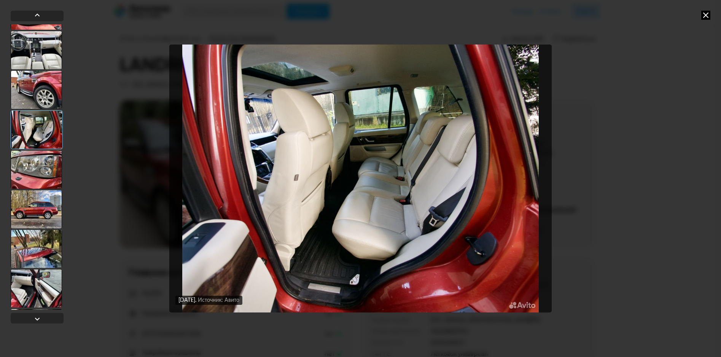
click at [44, 161] on div at bounding box center [36, 170] width 51 height 38
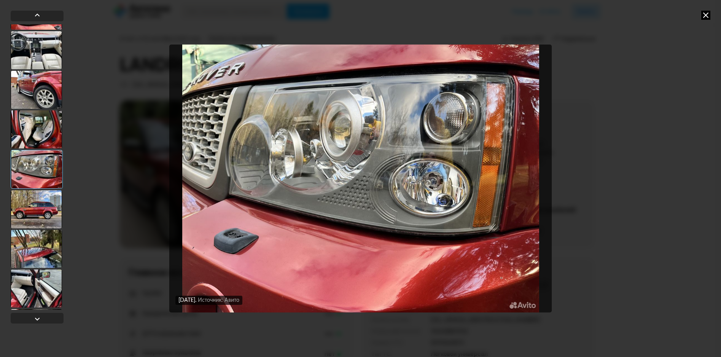
click at [44, 202] on div at bounding box center [36, 209] width 51 height 38
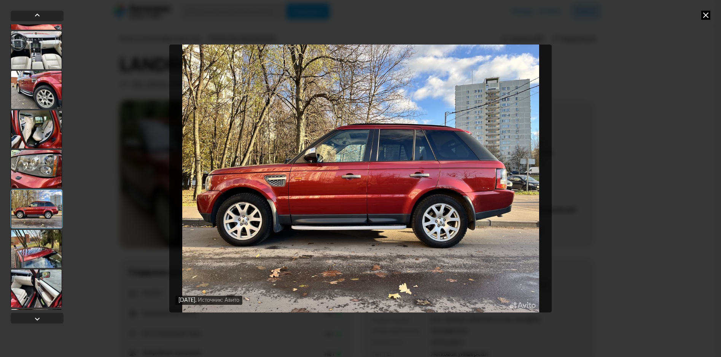
click at [45, 248] on div at bounding box center [36, 249] width 51 height 38
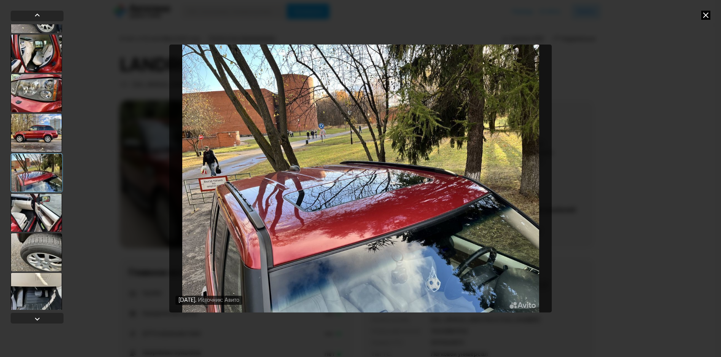
scroll to position [3194, 0]
click at [41, 211] on div at bounding box center [36, 212] width 51 height 38
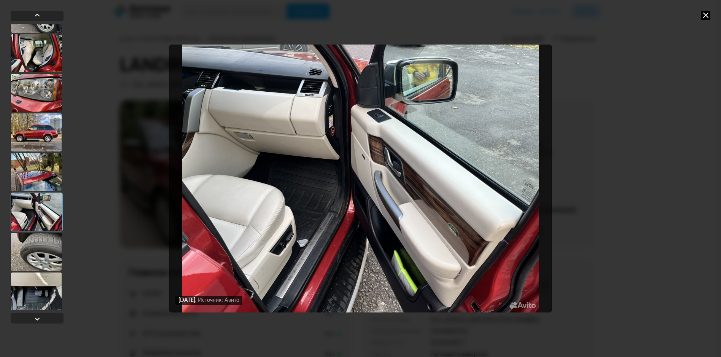
click at [41, 254] on div at bounding box center [36, 252] width 51 height 38
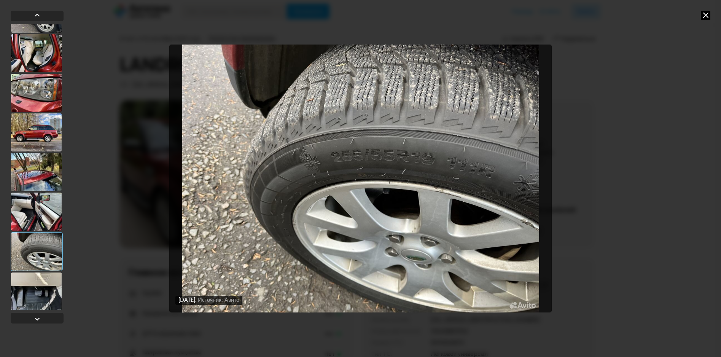
click at [41, 283] on div at bounding box center [36, 291] width 51 height 38
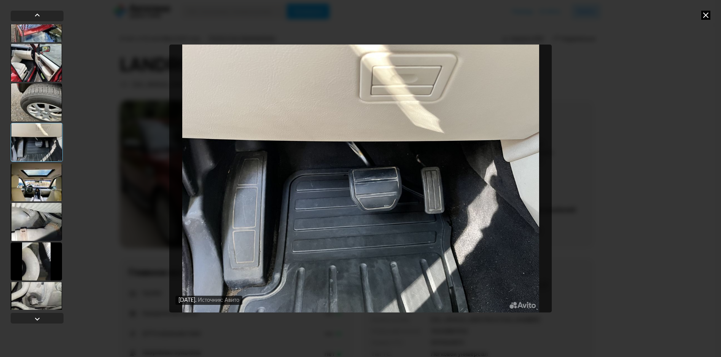
scroll to position [3346, 0]
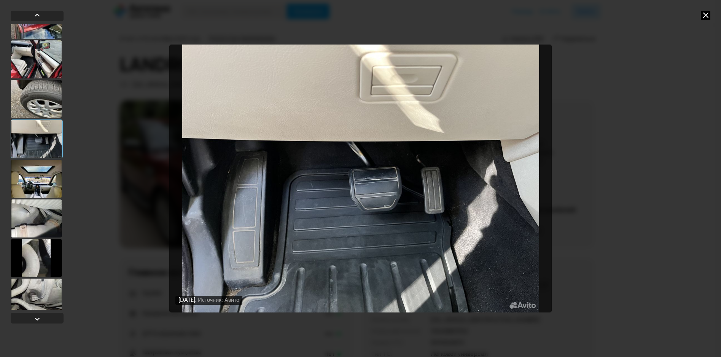
click at [41, 171] on div at bounding box center [36, 179] width 51 height 38
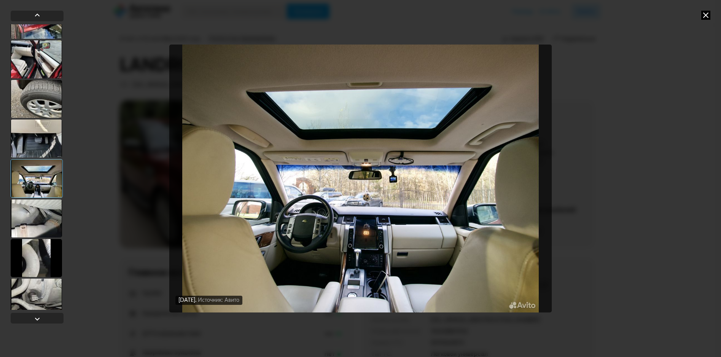
click at [46, 217] on div at bounding box center [36, 218] width 51 height 38
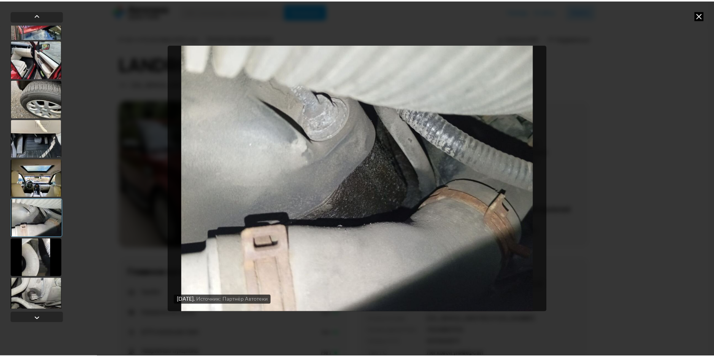
scroll to position [3355, 0]
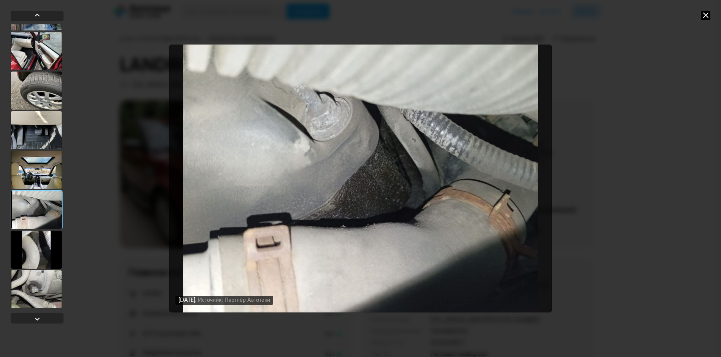
click at [45, 244] on div at bounding box center [36, 250] width 51 height 38
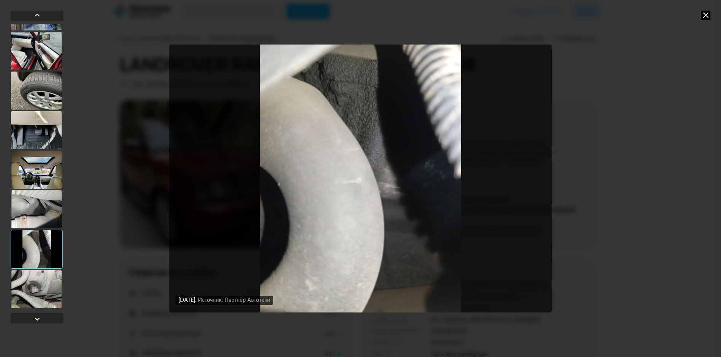
click at [43, 289] on div at bounding box center [36, 289] width 51 height 38
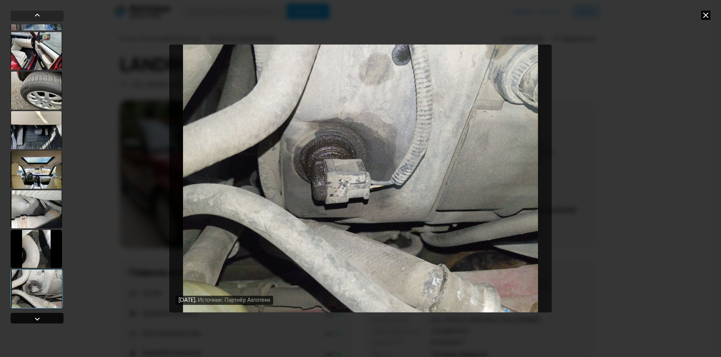
click at [36, 320] on div at bounding box center [37, 318] width 9 height 9
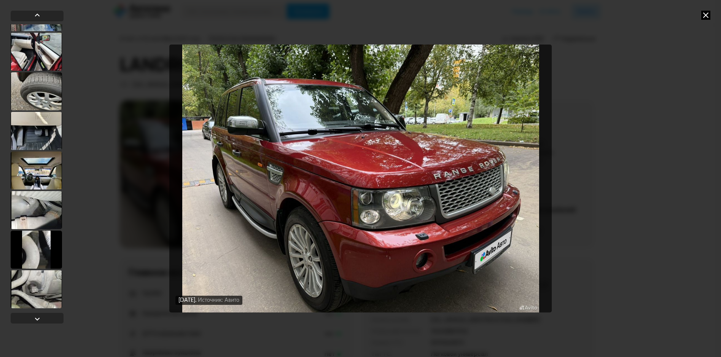
click at [707, 14] on icon at bounding box center [705, 15] width 9 height 9
